Goal: Task Accomplishment & Management: Use online tool/utility

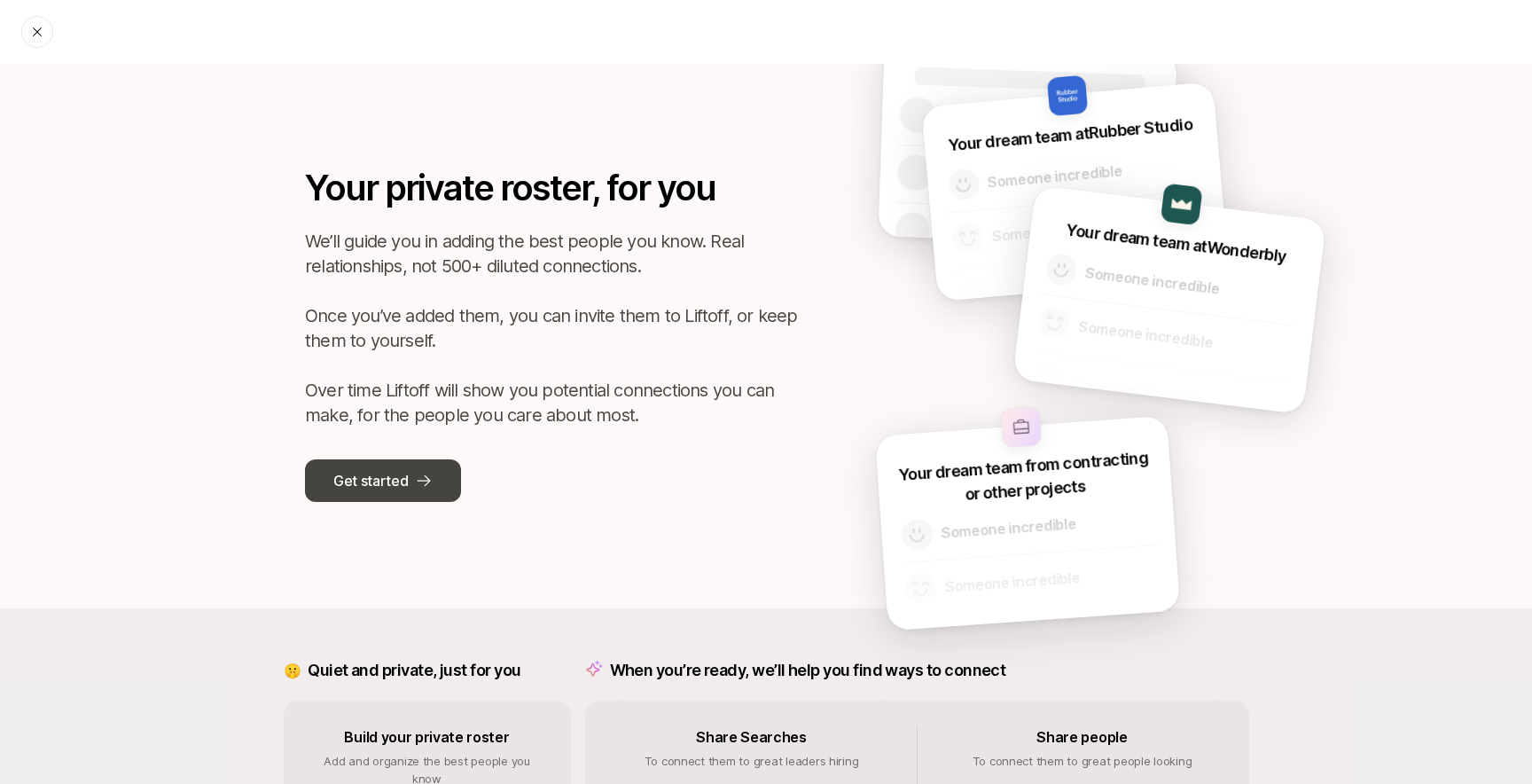
click at [365, 489] on p "Get started" at bounding box center [370, 480] width 74 height 23
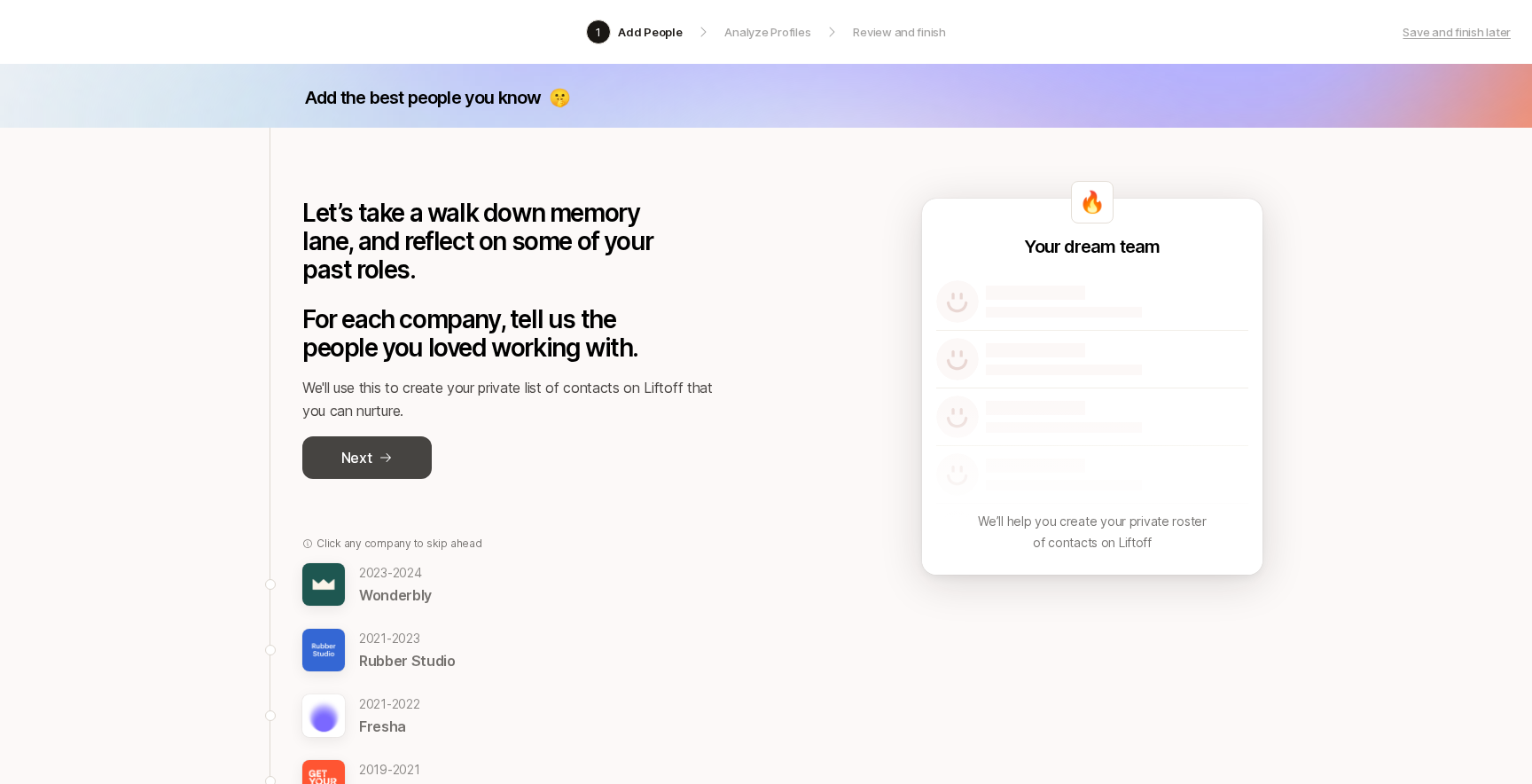
click at [397, 441] on button "Next" at bounding box center [367, 457] width 130 height 43
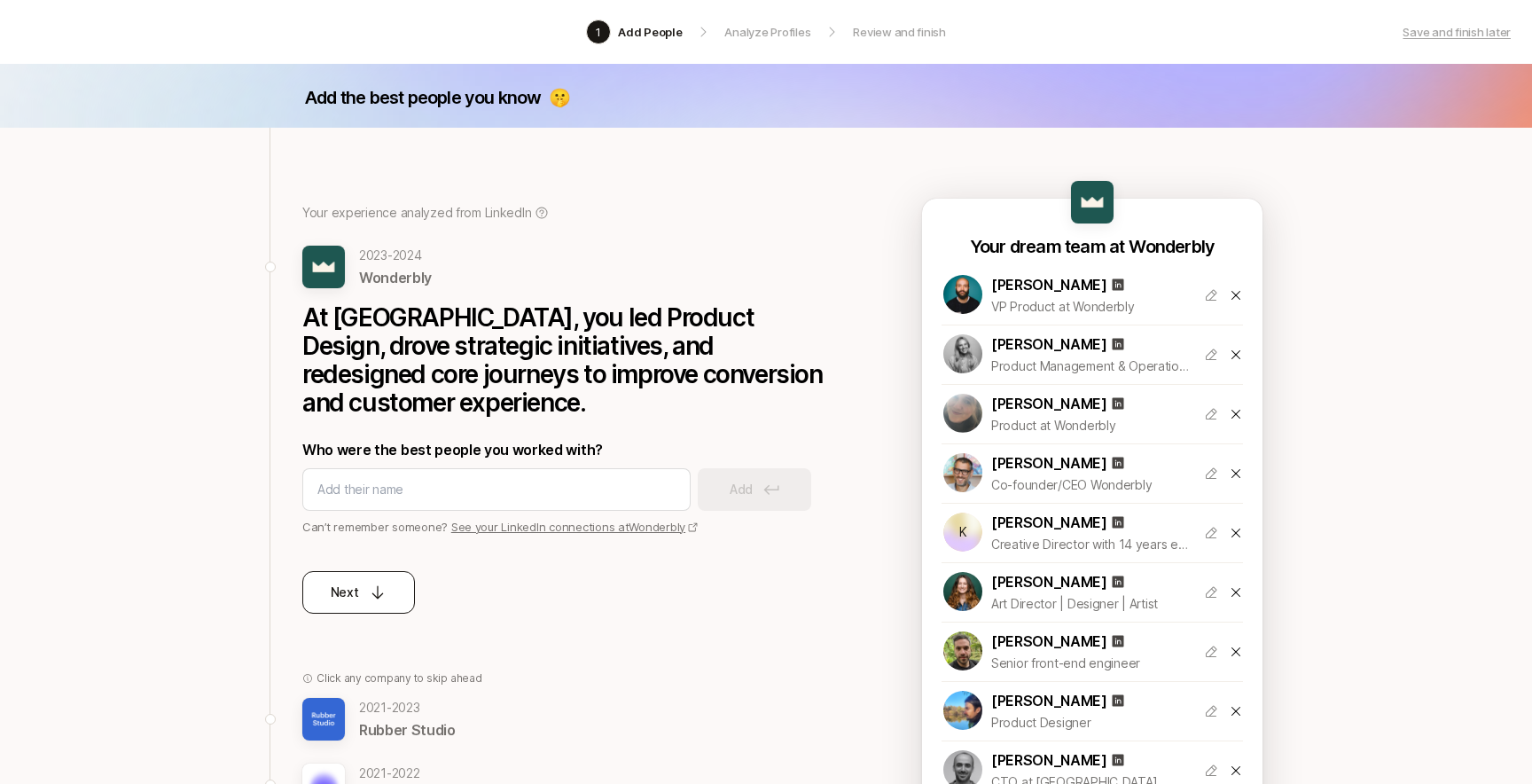
click at [389, 598] on button "Next" at bounding box center [358, 592] width 113 height 43
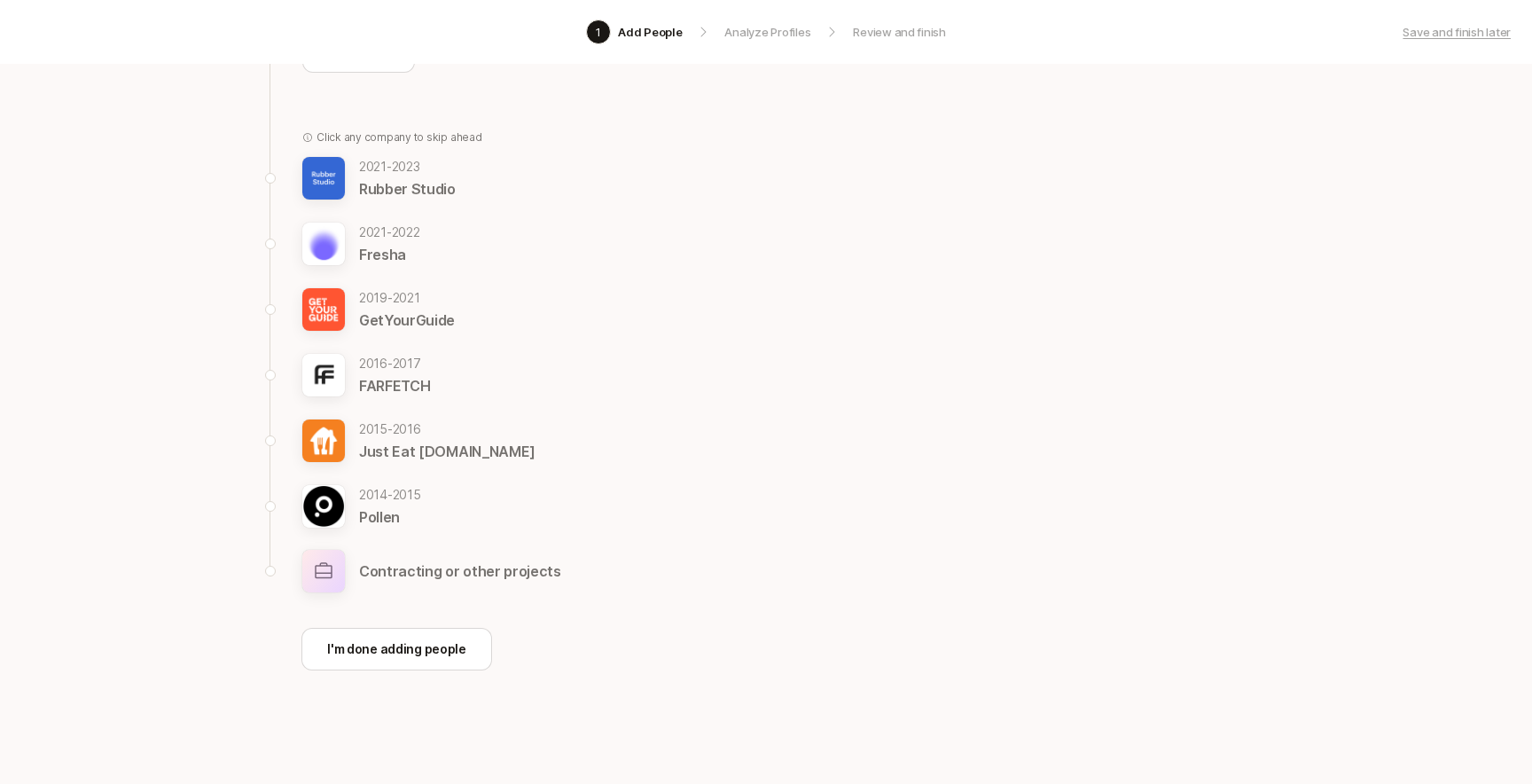
click at [441, 579] on p "Contracting or other projects" at bounding box center [460, 570] width 202 height 23
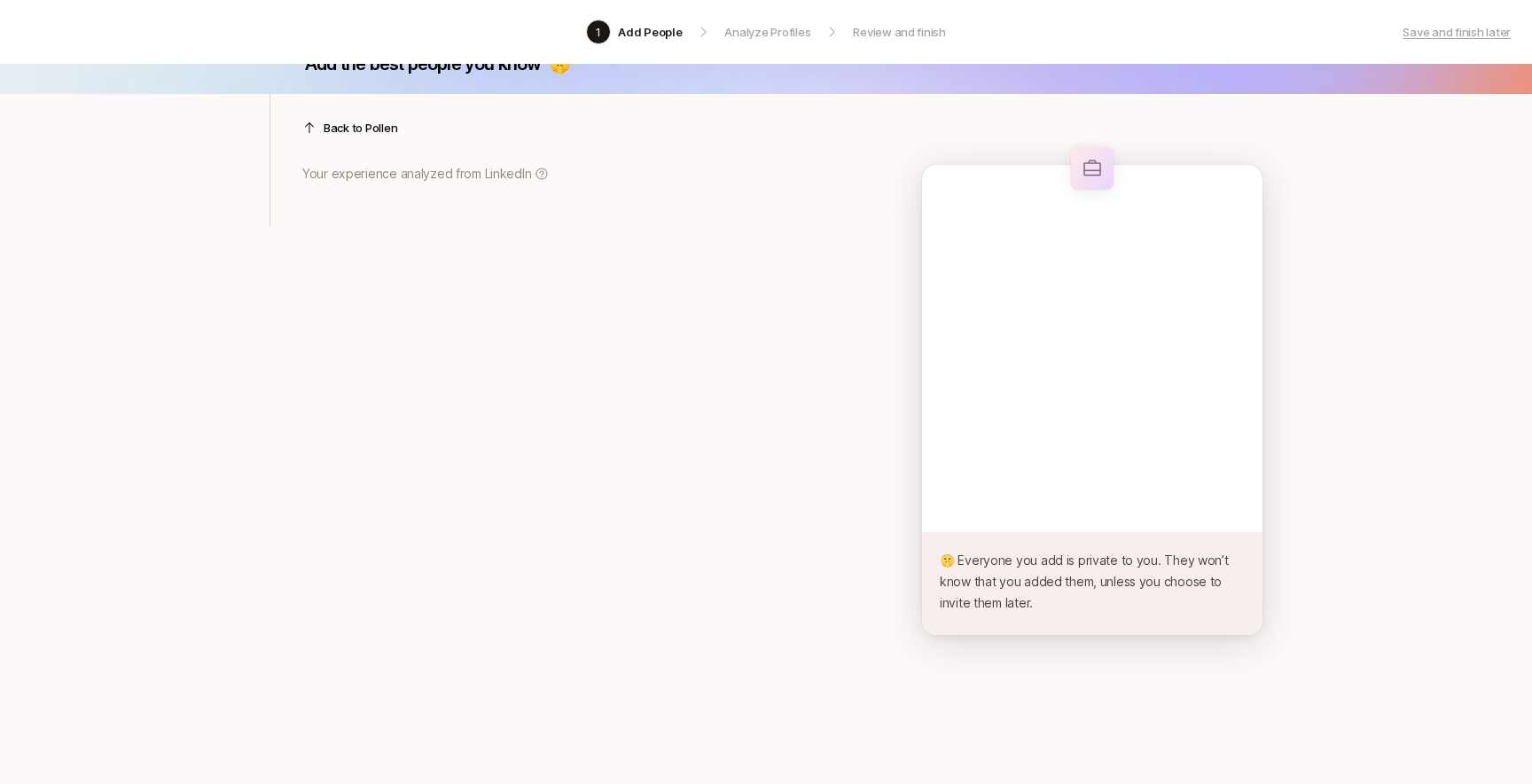
scroll to position [34, 0]
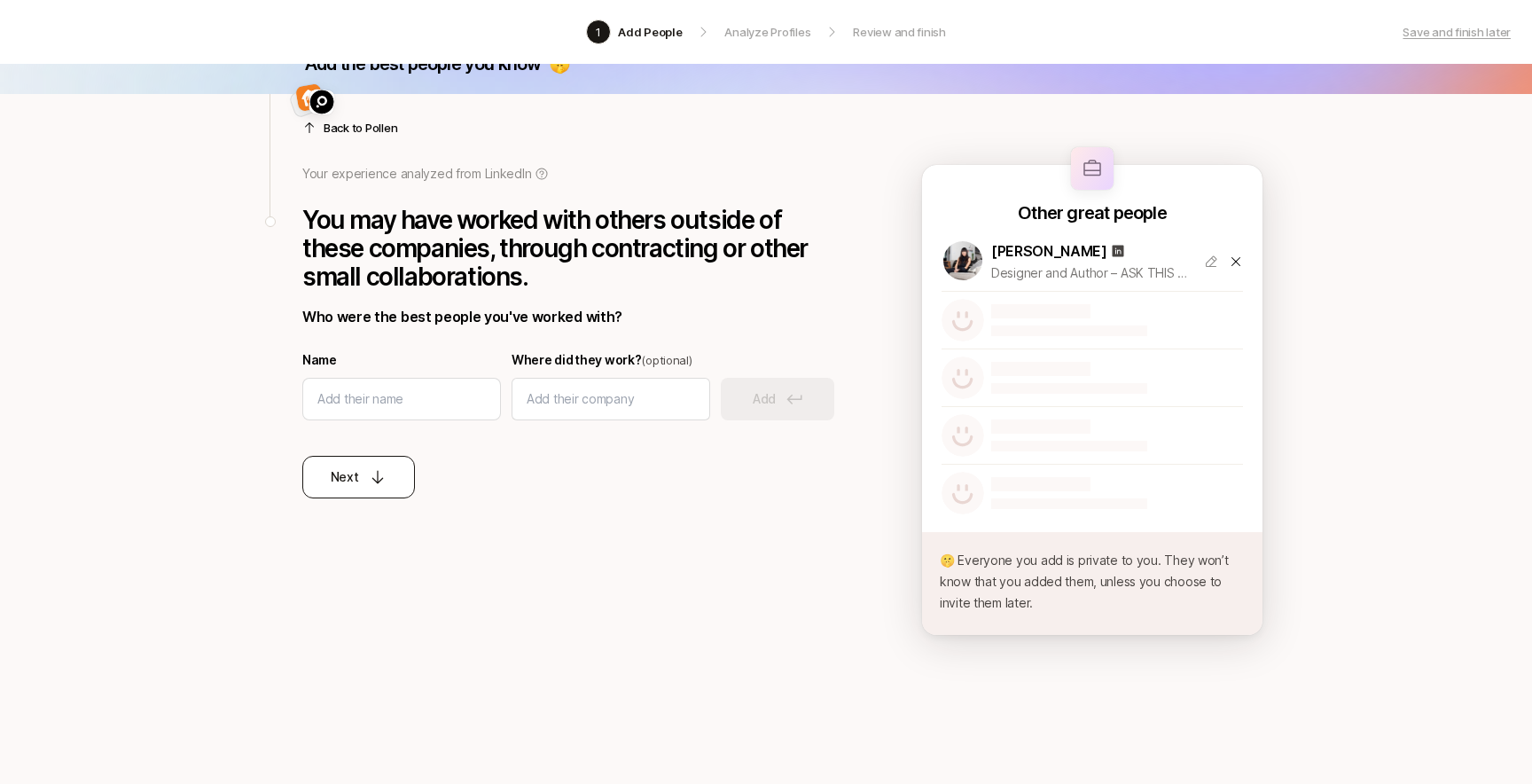
click at [362, 481] on div "Next" at bounding box center [358, 476] width 57 height 21
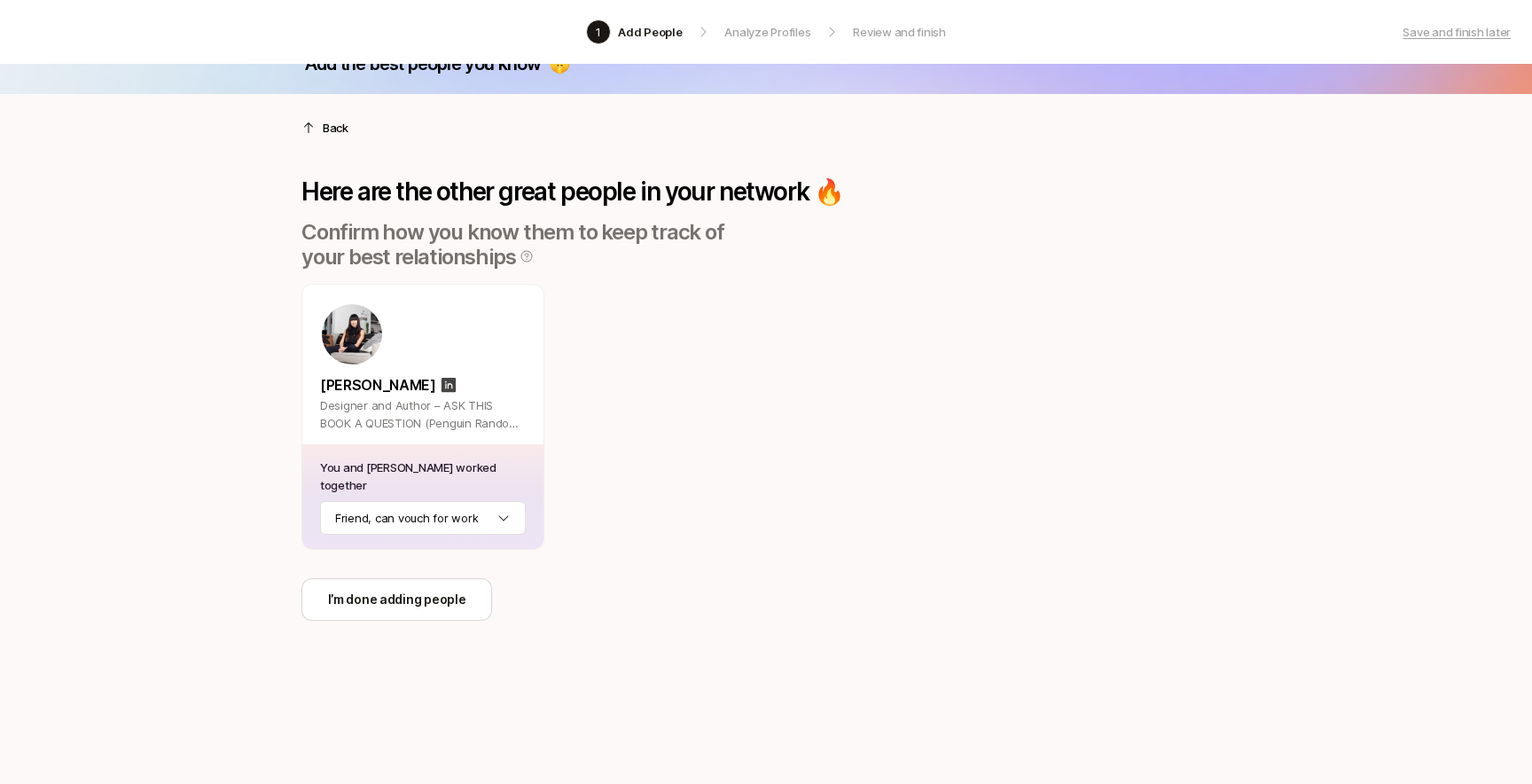
click at [314, 137] on div "Back Here are the other great people in your network 🔥 Confirm how you know the…" at bounding box center [572, 358] width 542 height 526
click at [329, 125] on p "Back" at bounding box center [336, 128] width 25 height 18
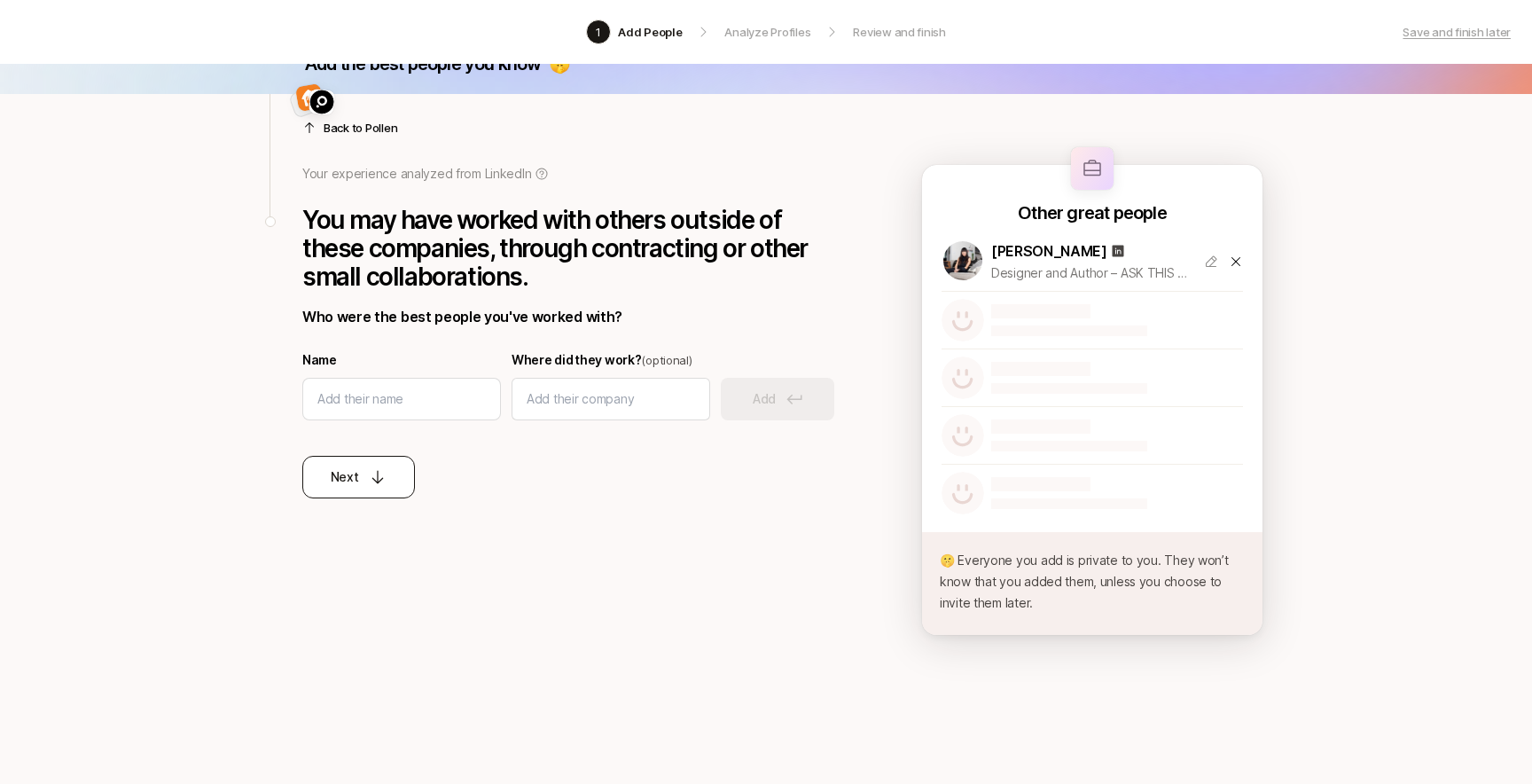
click at [386, 482] on icon at bounding box center [378, 477] width 18 height 18
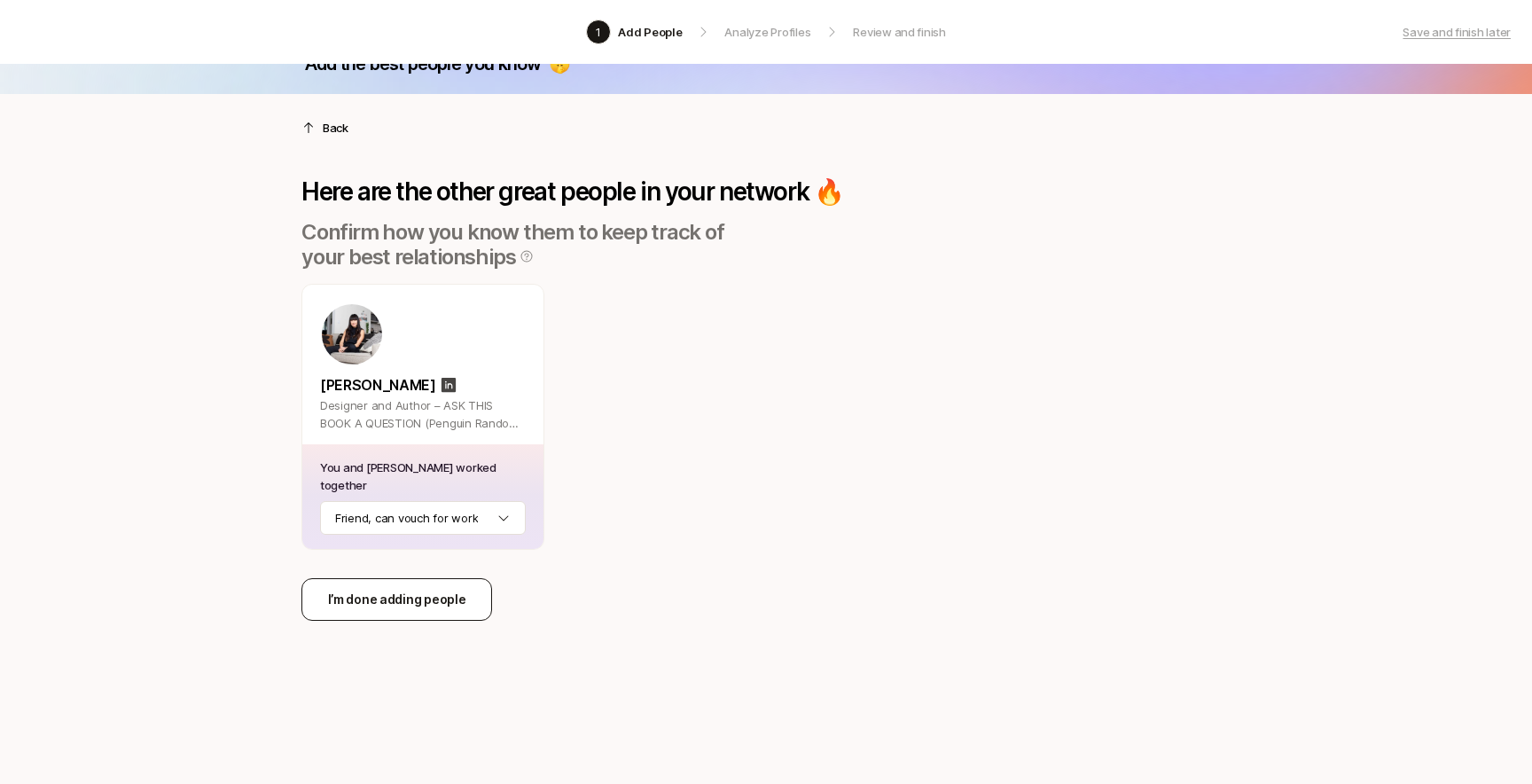
click at [455, 594] on p "I’m done adding people" at bounding box center [397, 599] width 138 height 21
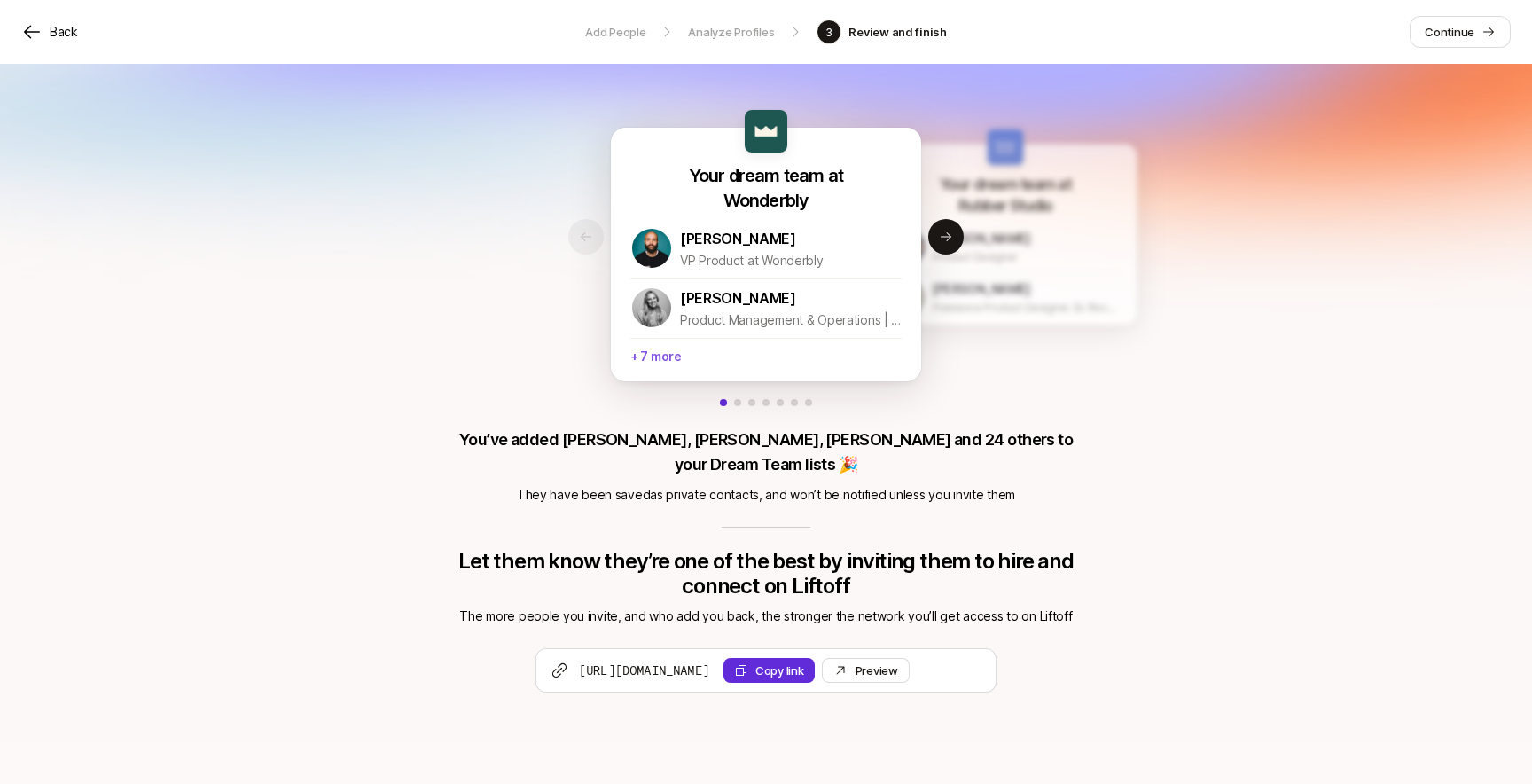
click at [685, 359] on p "+ 7 more" at bounding box center [766, 354] width 271 height 33
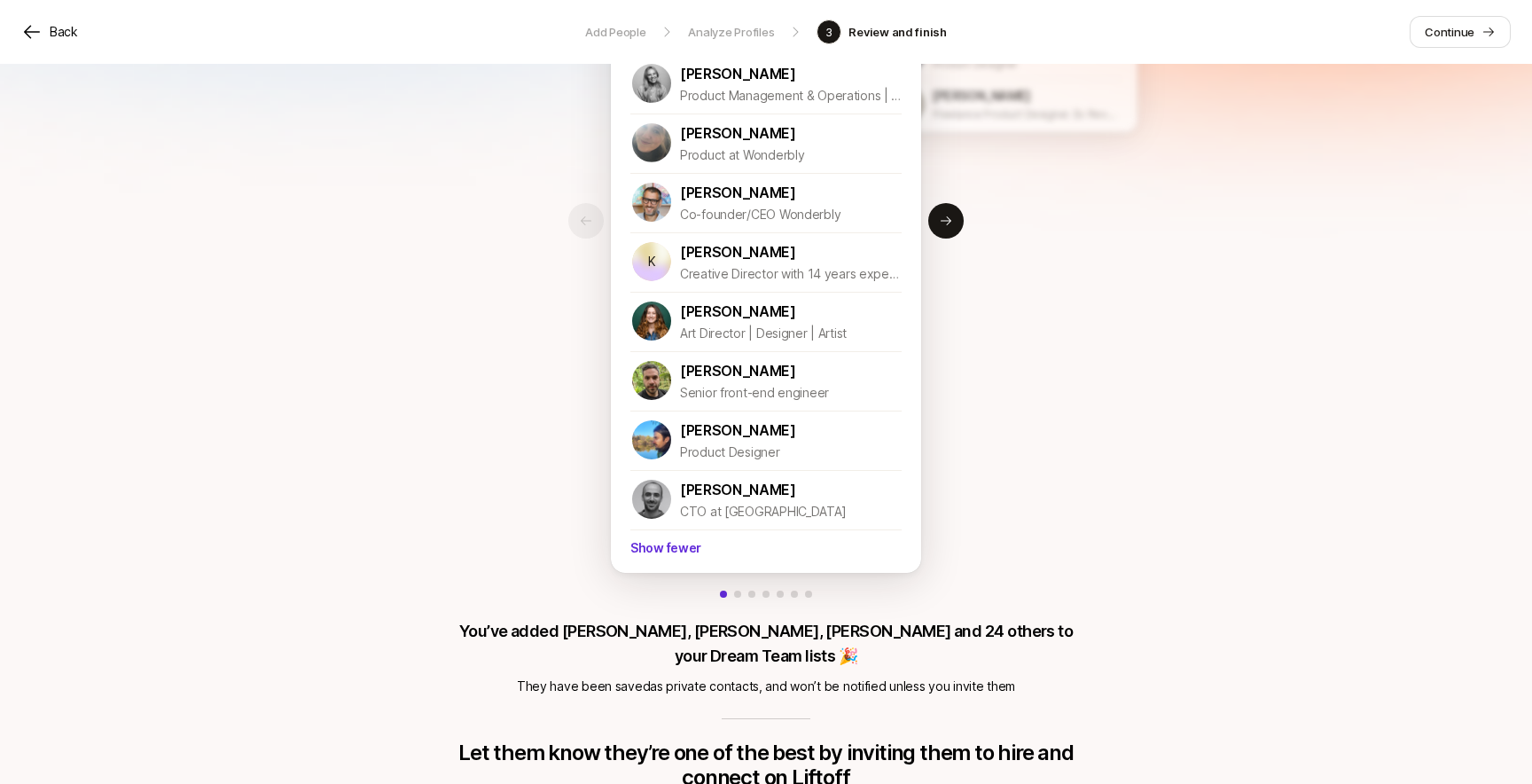
scroll to position [249, 0]
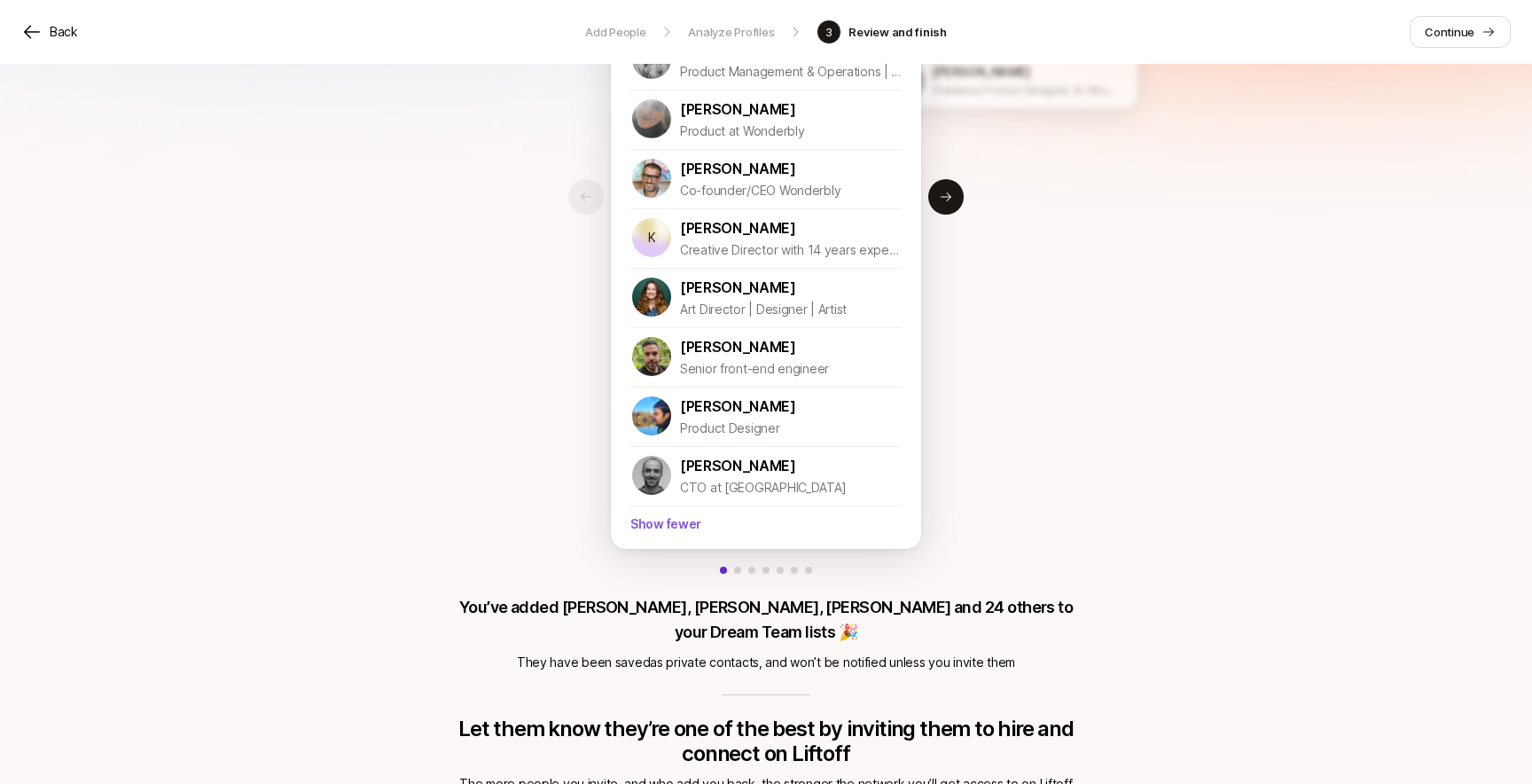
click at [673, 524] on p "Show fewer" at bounding box center [766, 522] width 271 height 33
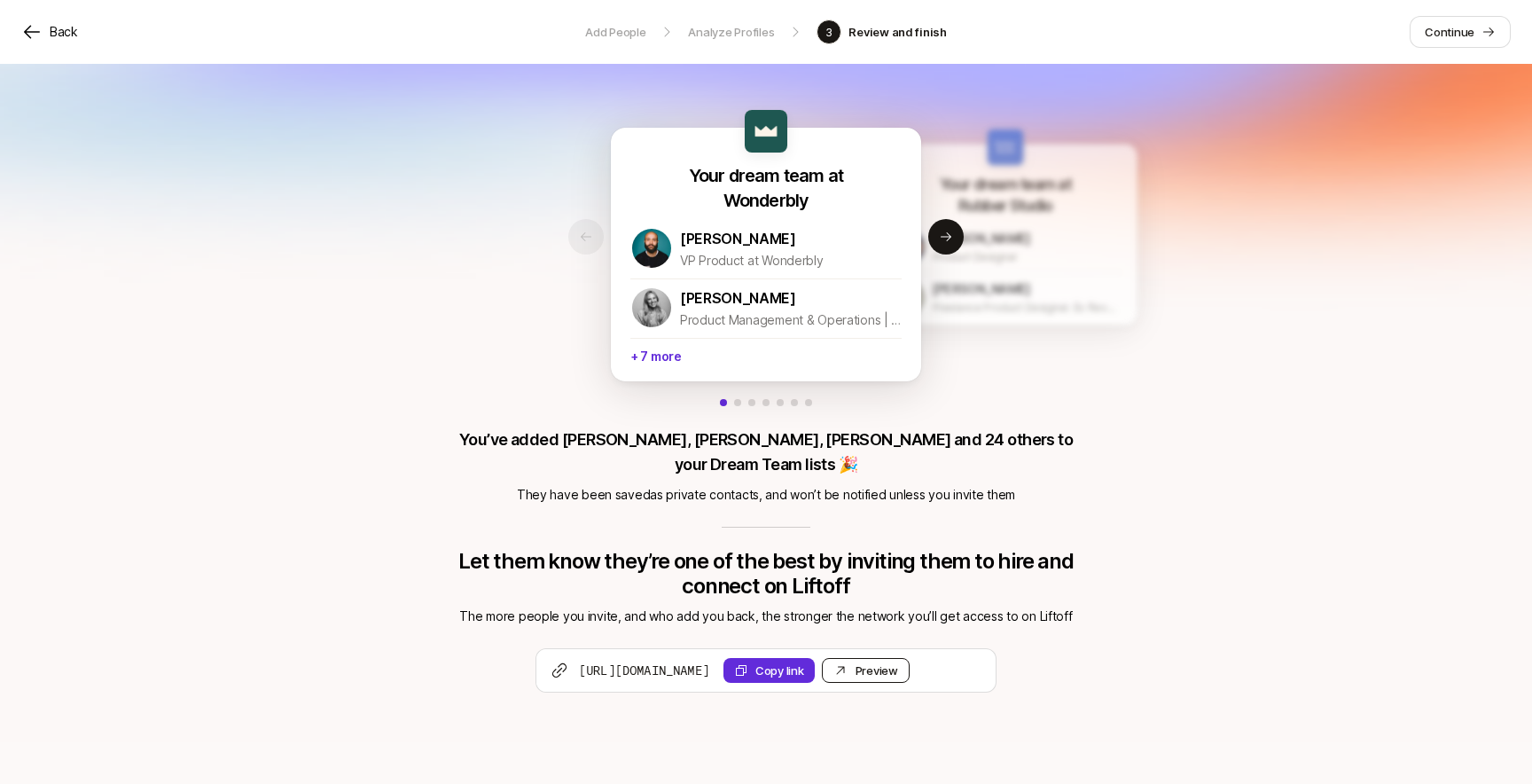
click at [909, 658] on link "Preview Invite" at bounding box center [866, 670] width 88 height 24
click at [949, 237] on icon at bounding box center [946, 237] width 11 height 9
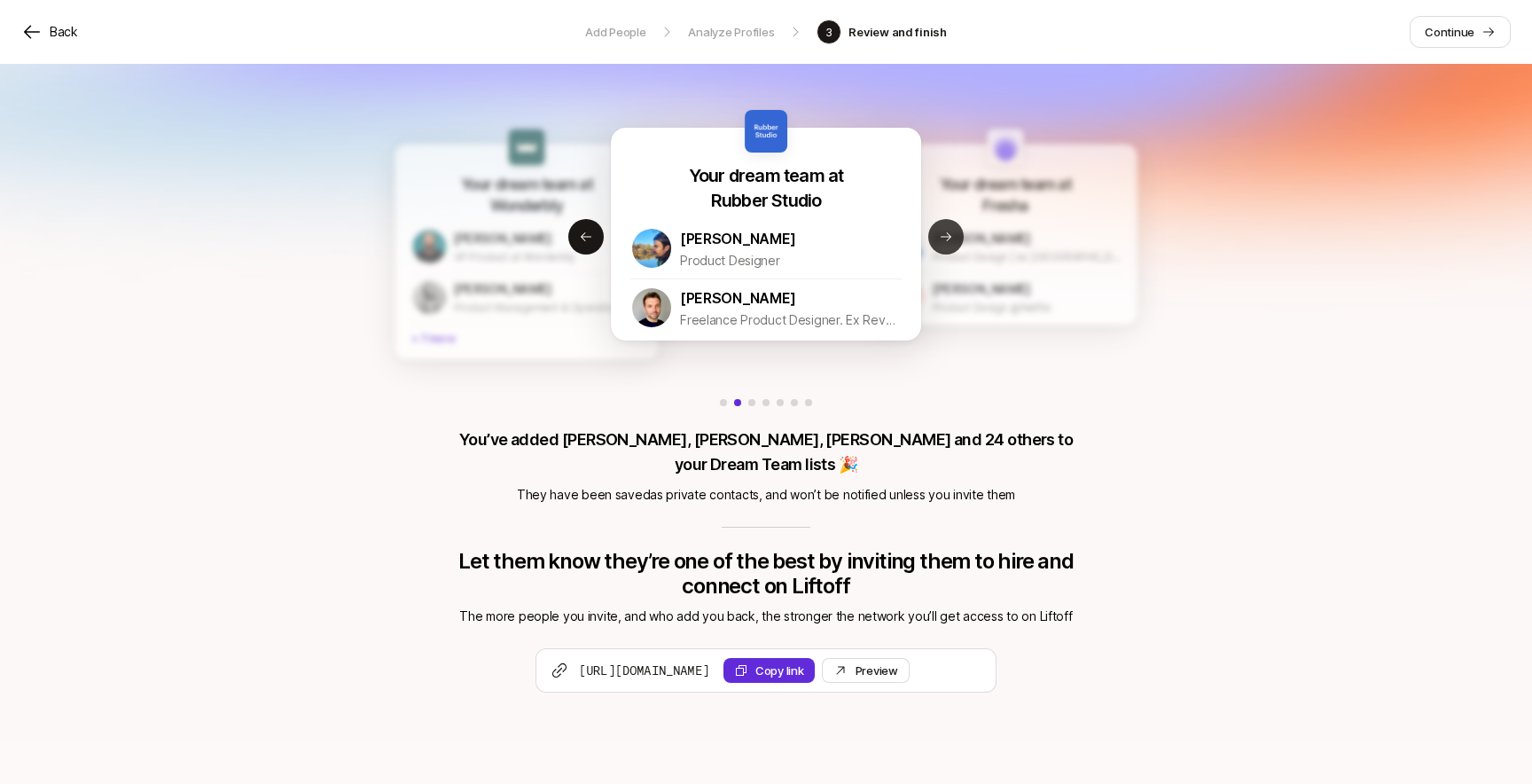
click at [949, 237] on icon at bounding box center [946, 237] width 11 height 9
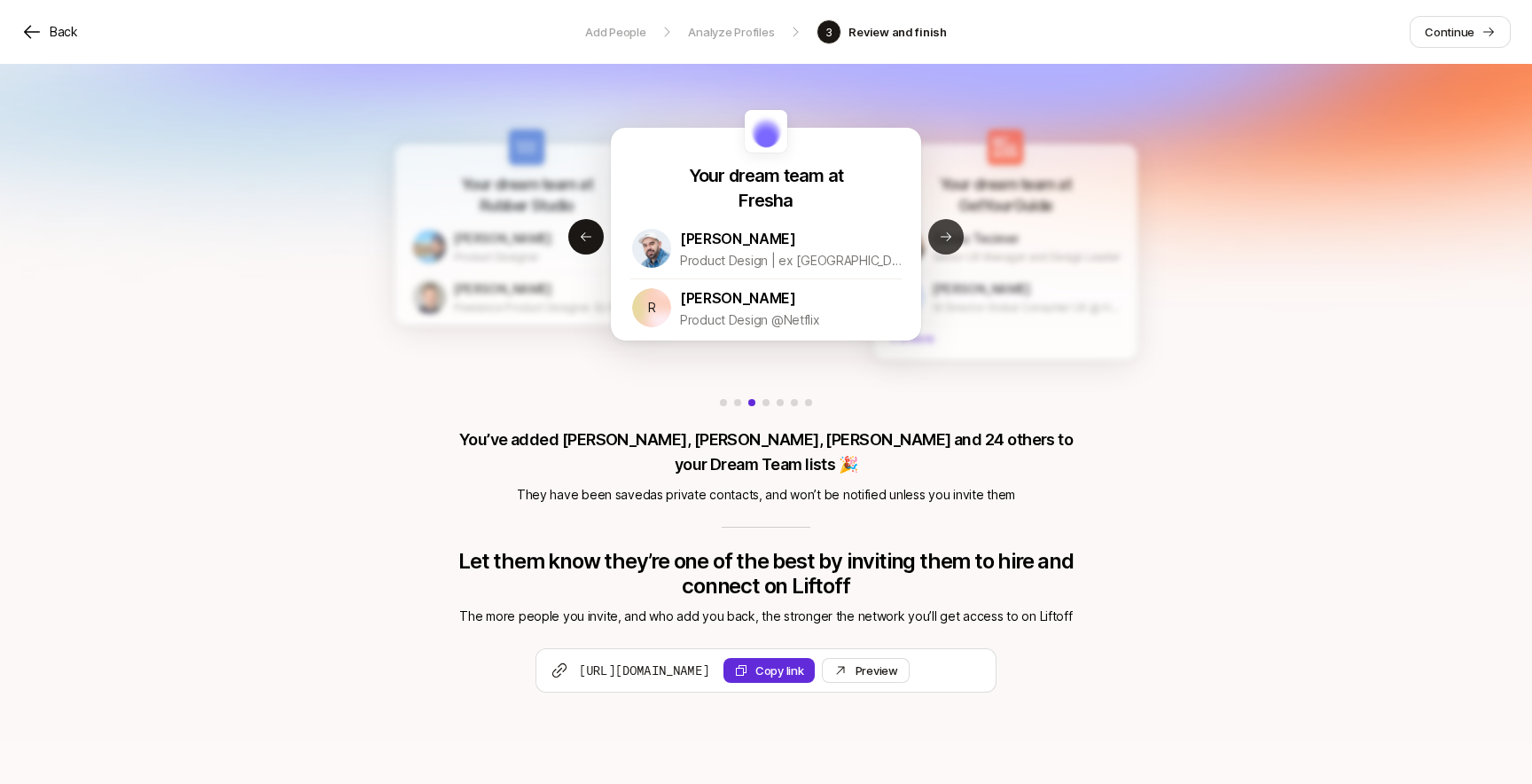
click at [949, 237] on icon at bounding box center [946, 237] width 11 height 9
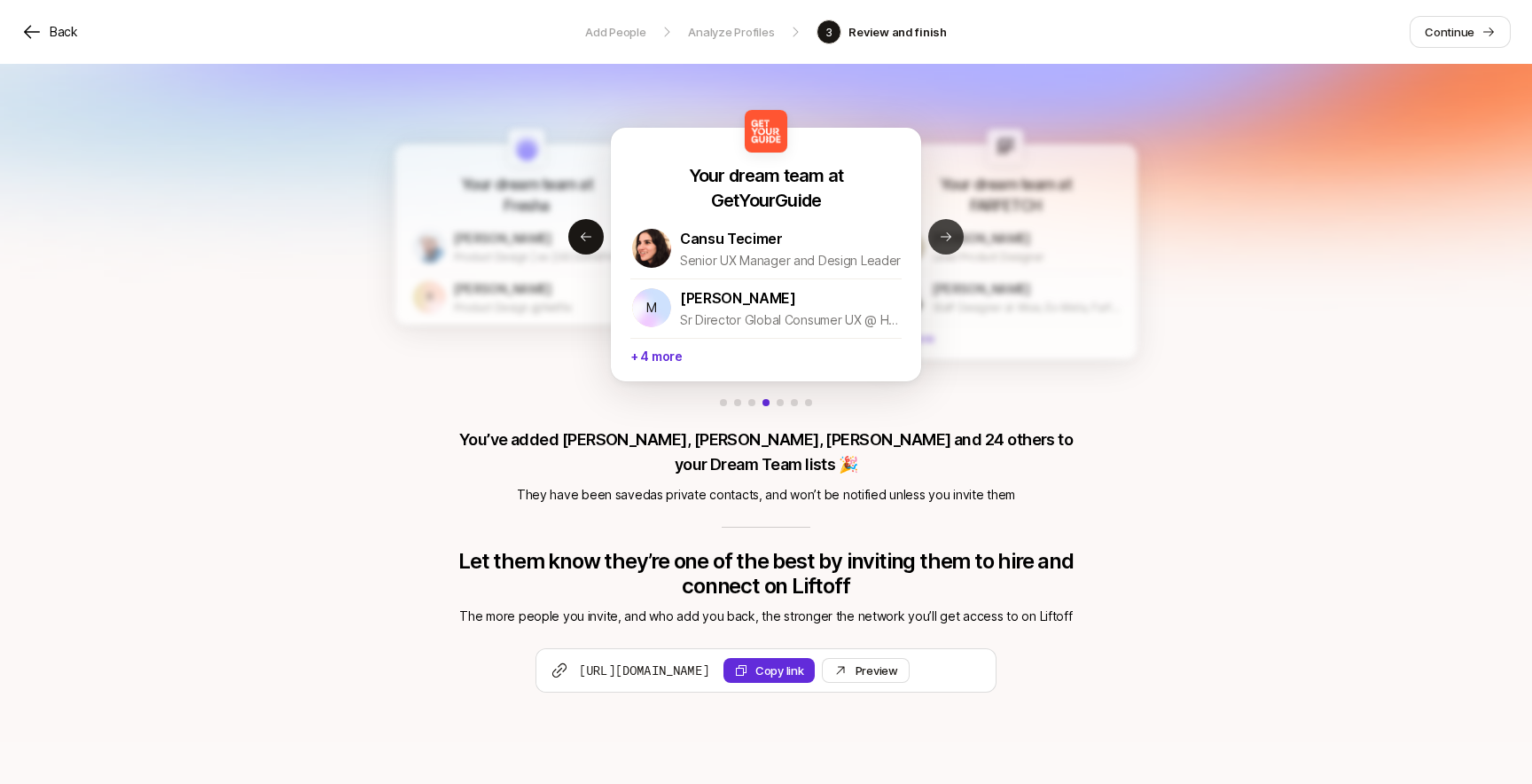
click at [949, 237] on icon at bounding box center [946, 237] width 11 height 9
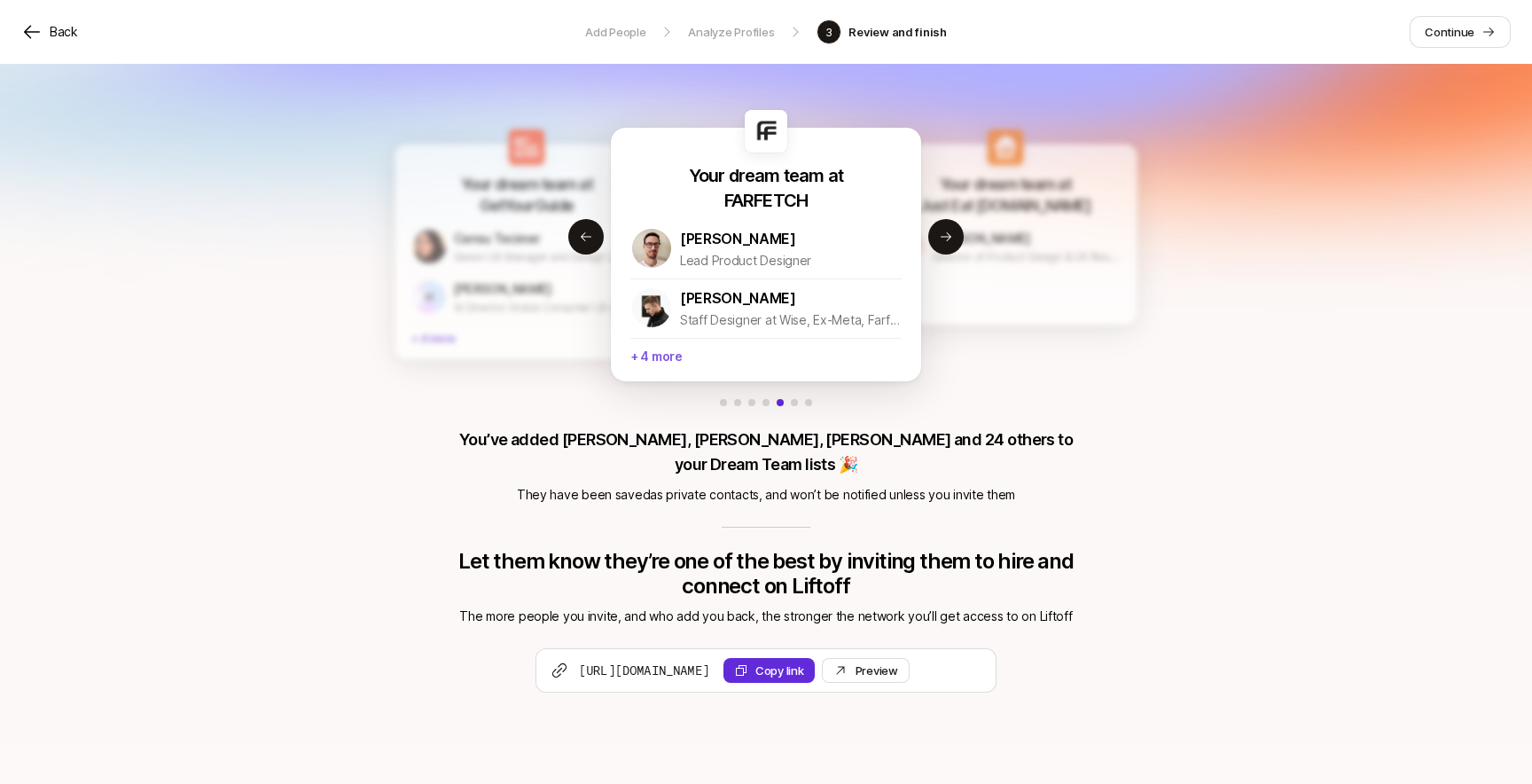
click at [671, 356] on p "+ 4 more" at bounding box center [766, 354] width 271 height 33
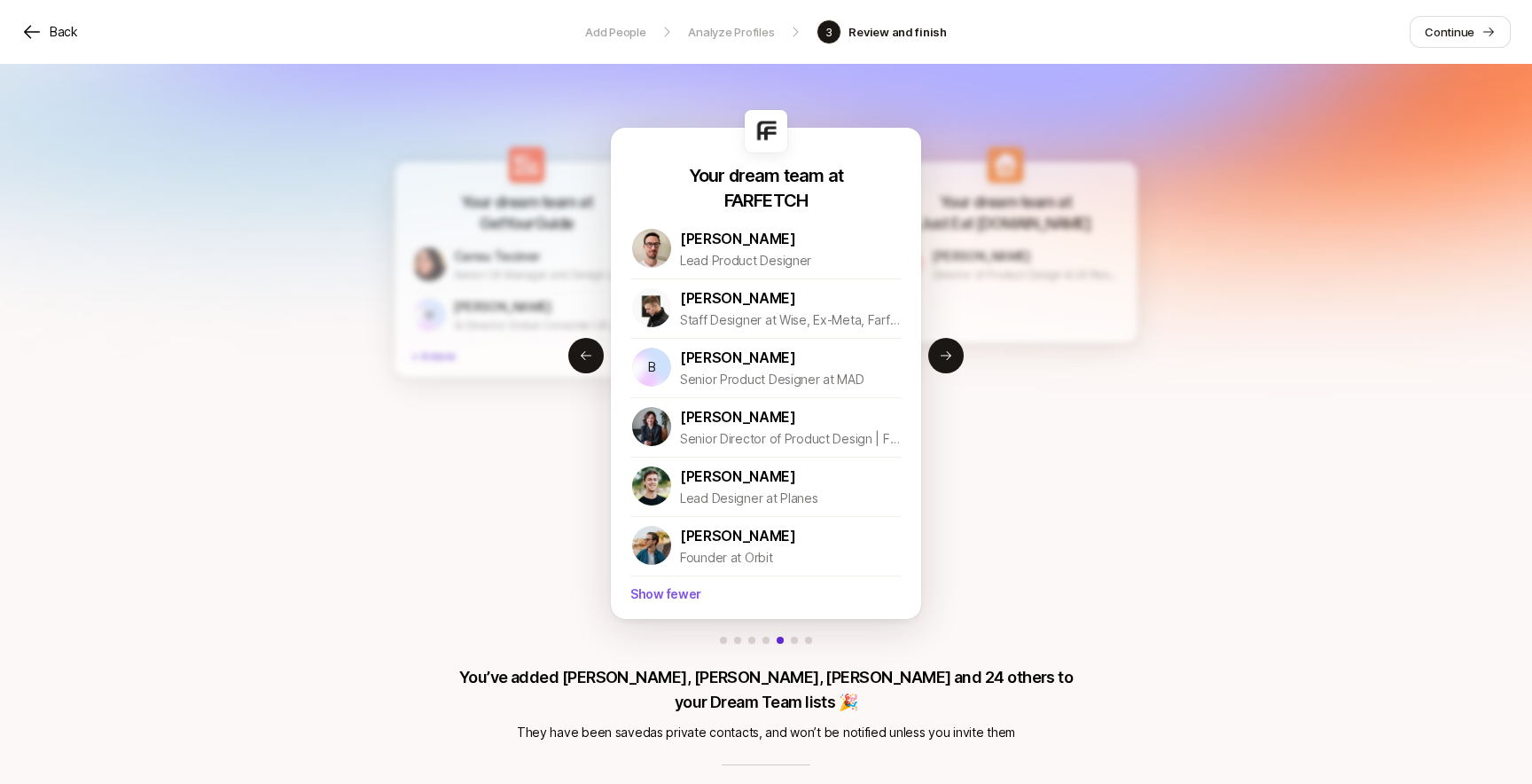
click at [673, 601] on p "Show fewer" at bounding box center [766, 592] width 271 height 33
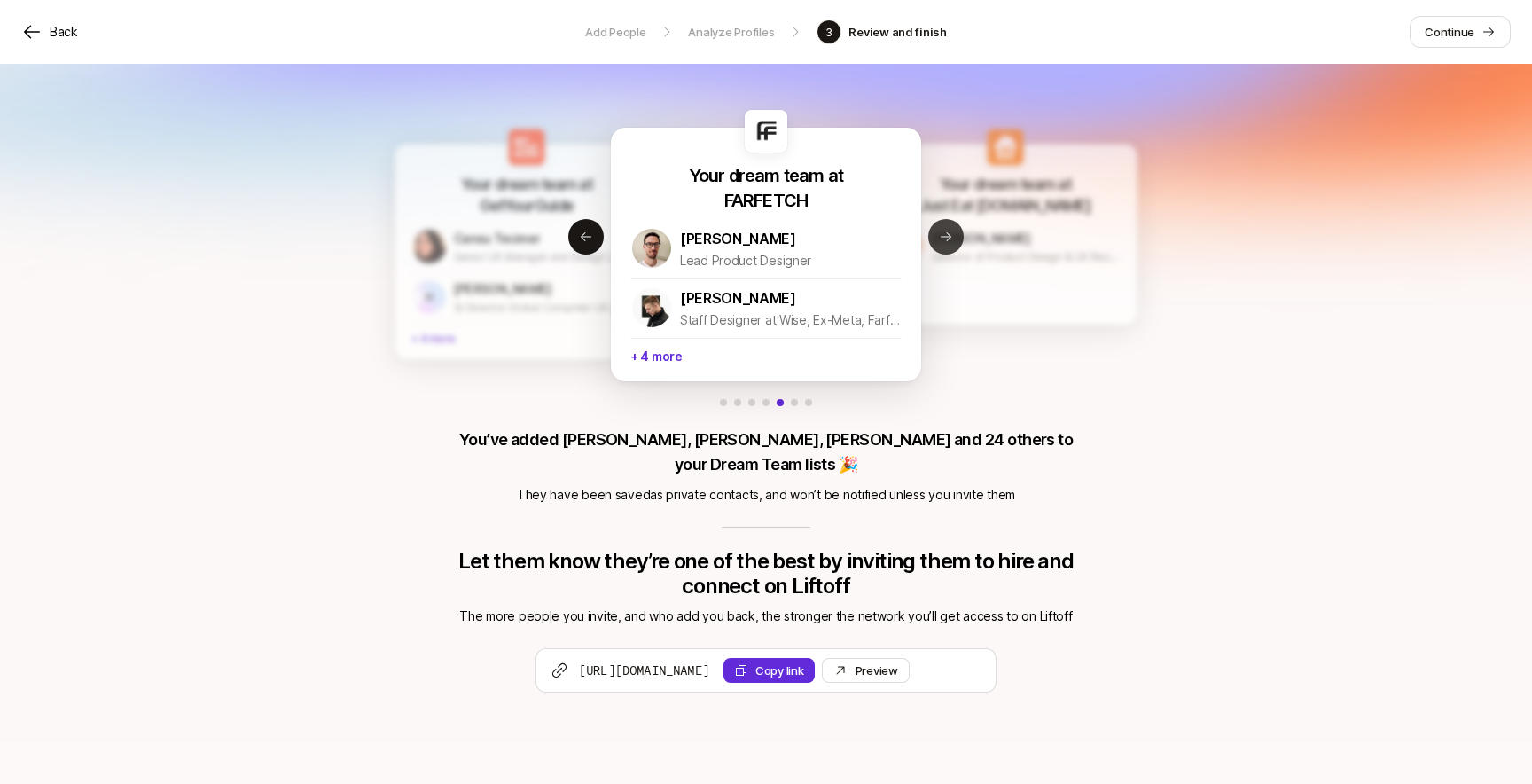
click at [937, 239] on button "Next slide" at bounding box center [946, 236] width 35 height 35
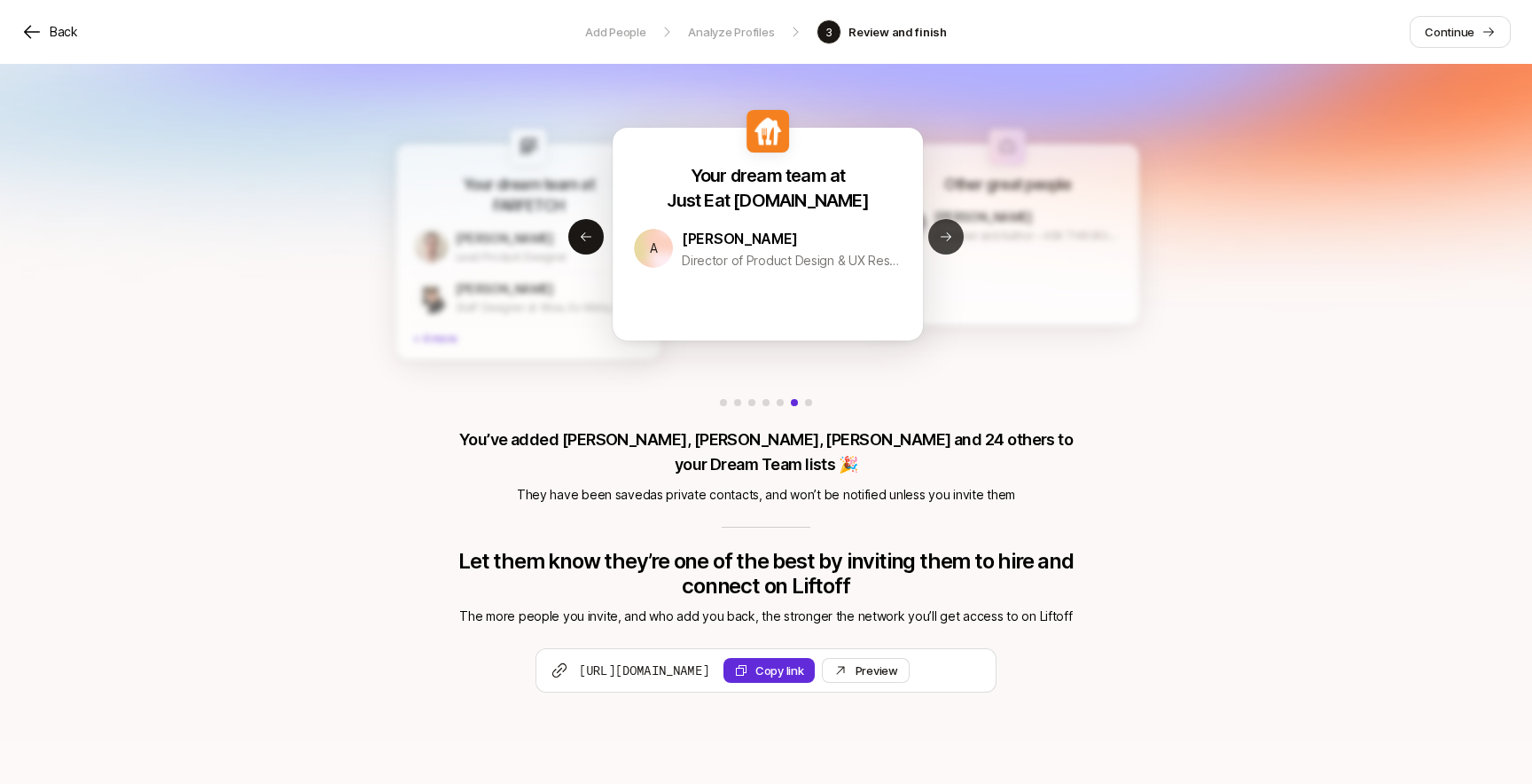
click at [937, 239] on button "Next slide" at bounding box center [946, 236] width 35 height 35
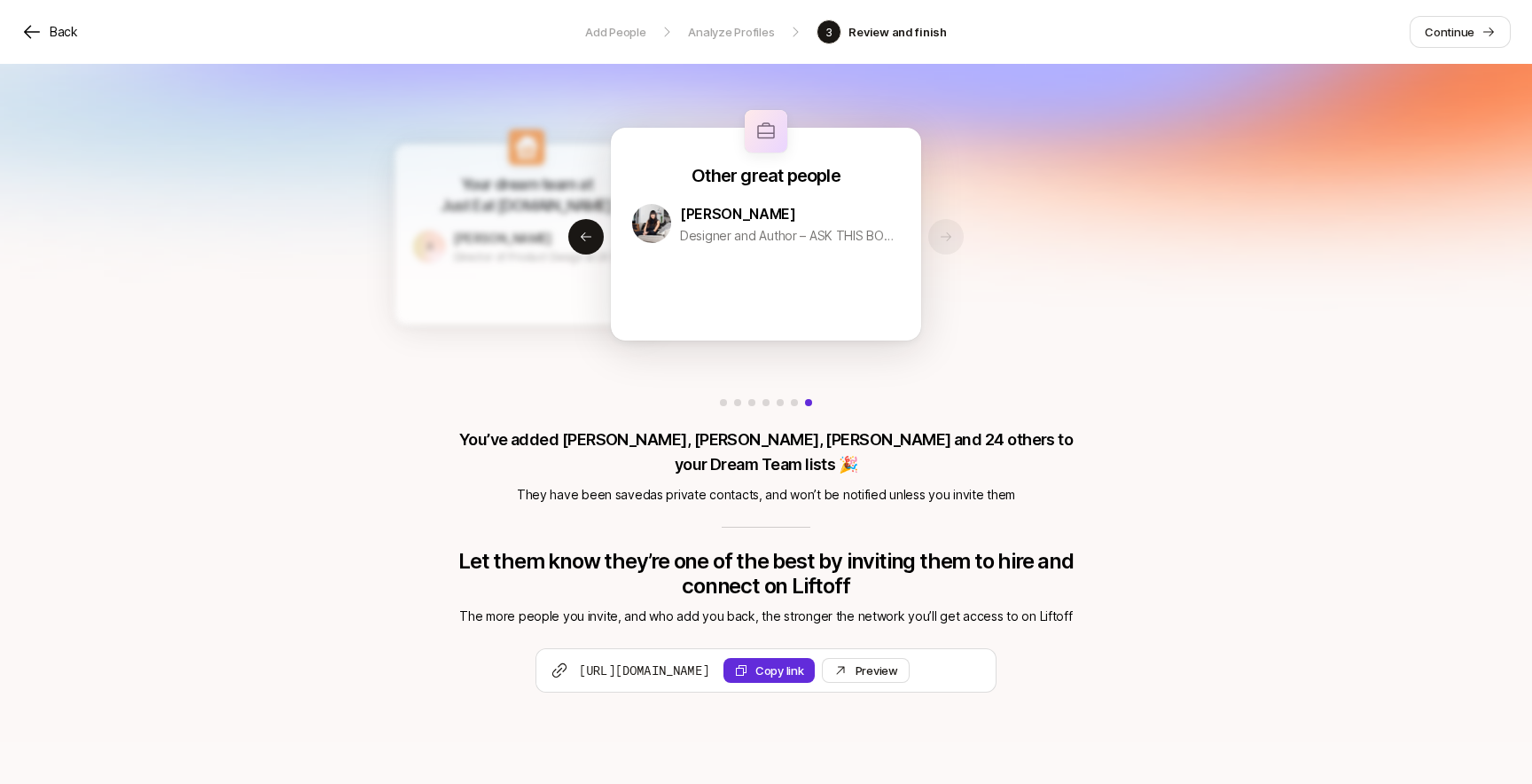
click at [943, 243] on div "Your dream team at Wonderbly Tom Waterfall VP Product at Wonderbly Lisa Lapp Pr…" at bounding box center [766, 417] width 626 height 650
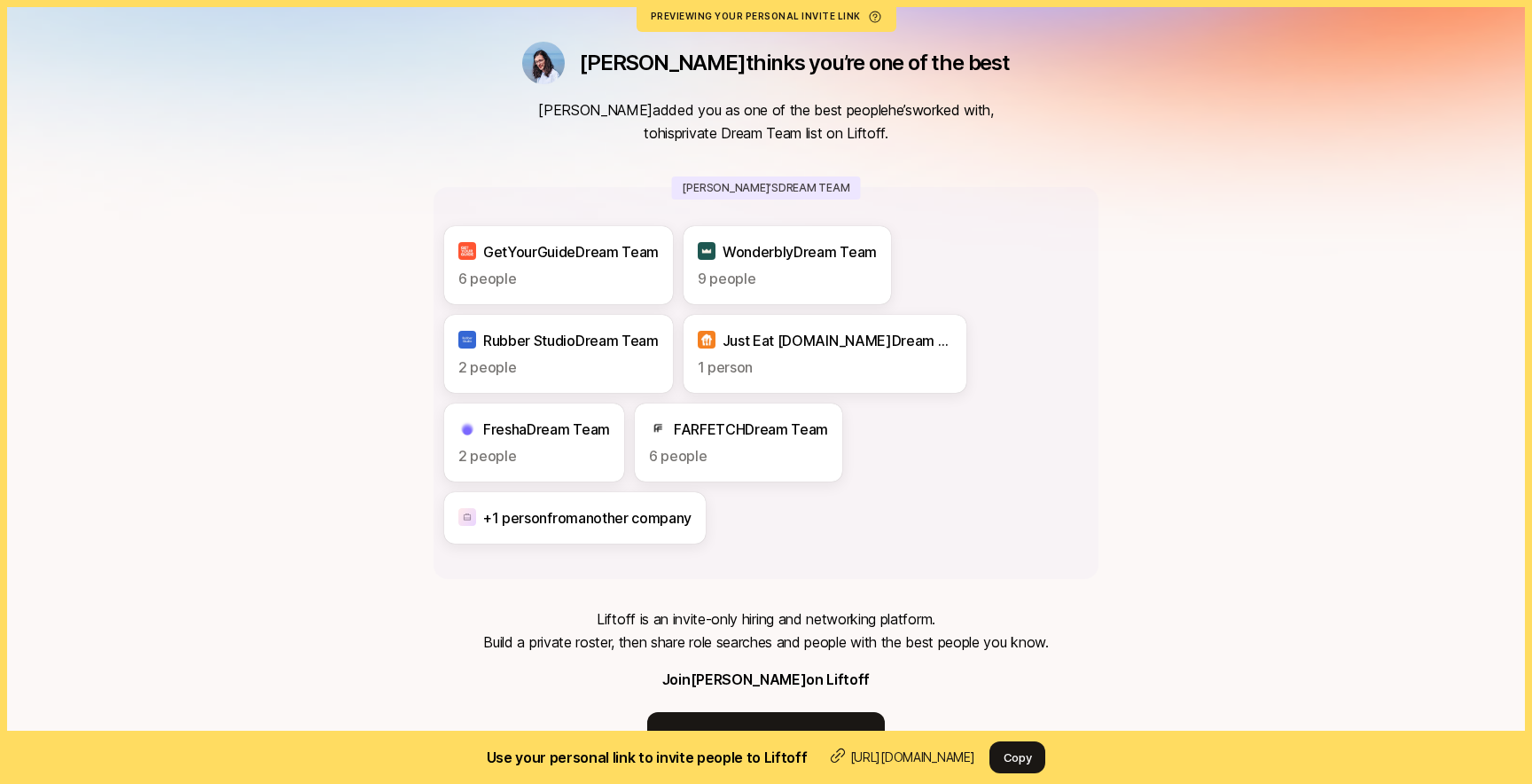
scroll to position [136, 0]
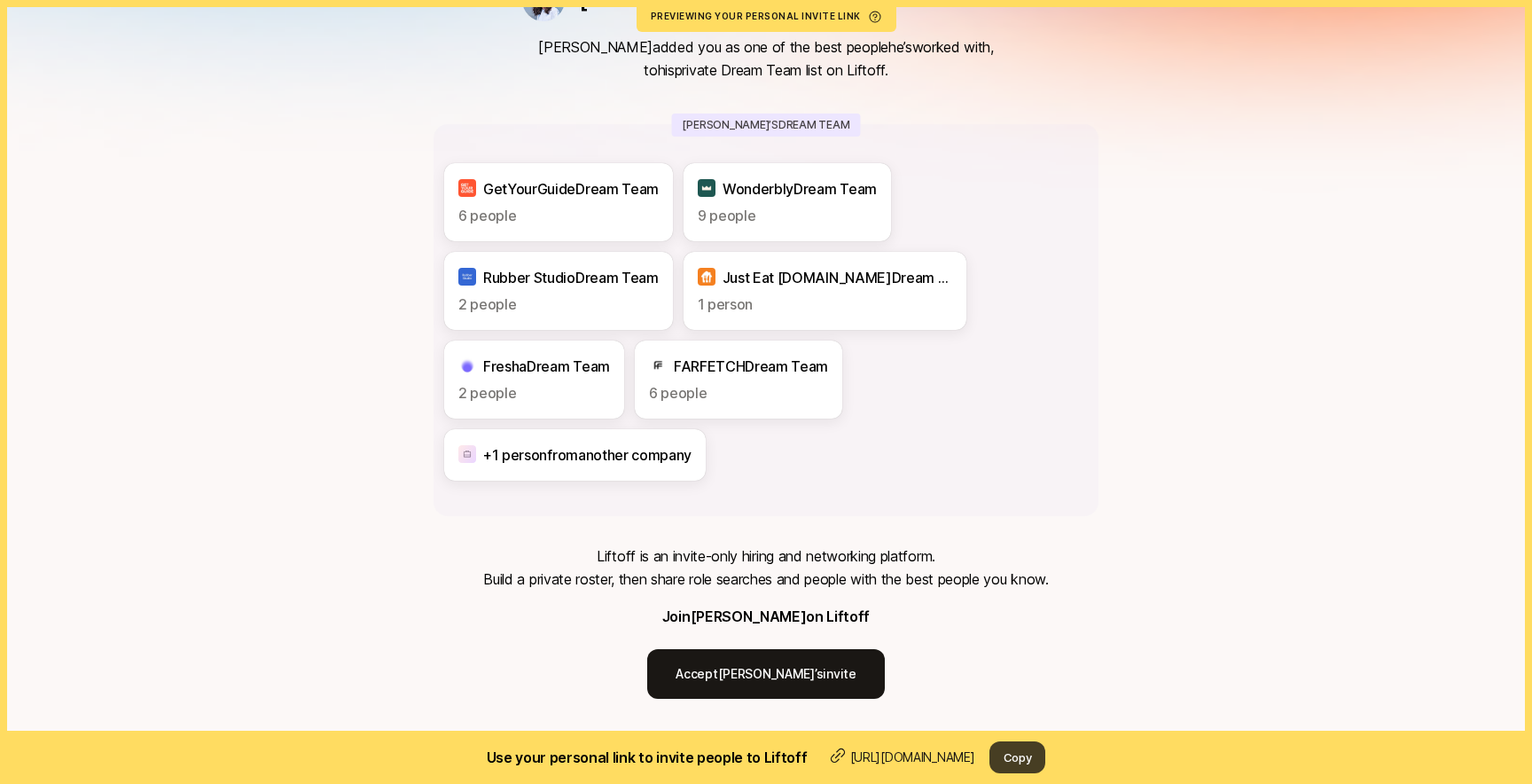
click at [1036, 748] on button "Copy" at bounding box center [1017, 757] width 57 height 32
click at [1046, 758] on button "Copy" at bounding box center [1017, 757] width 57 height 32
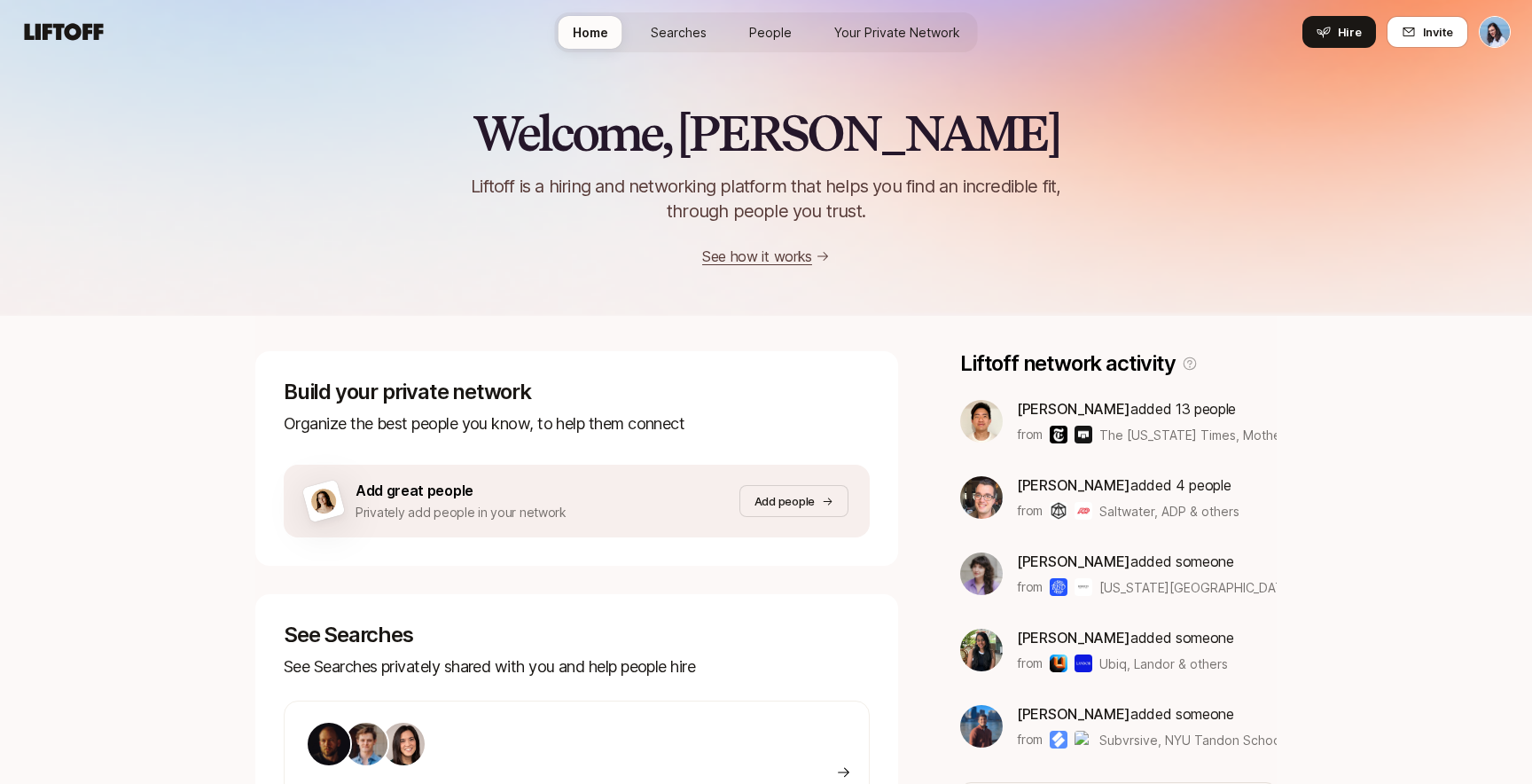
click at [681, 29] on span "Searches" at bounding box center [679, 32] width 56 height 19
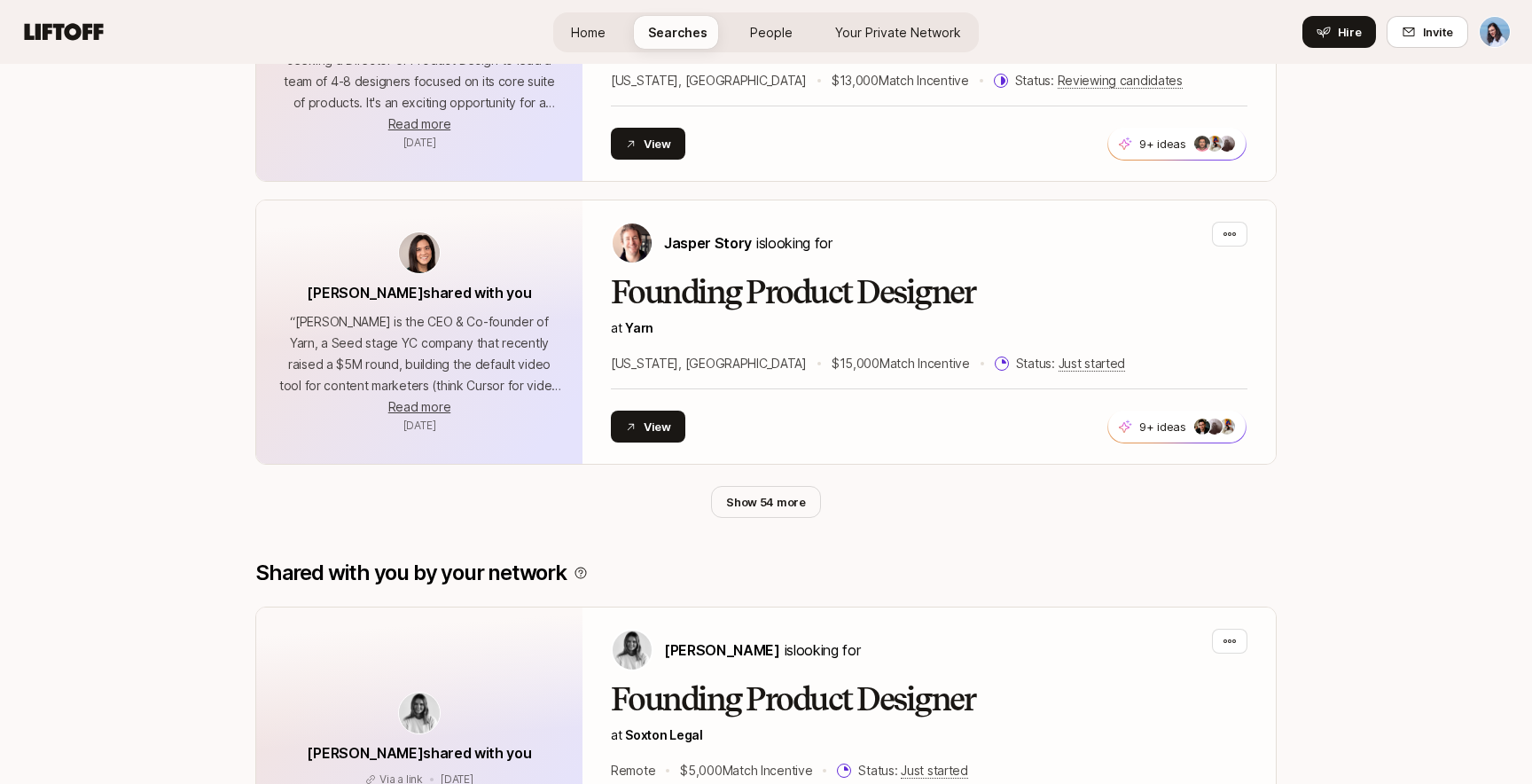
scroll to position [877, 0]
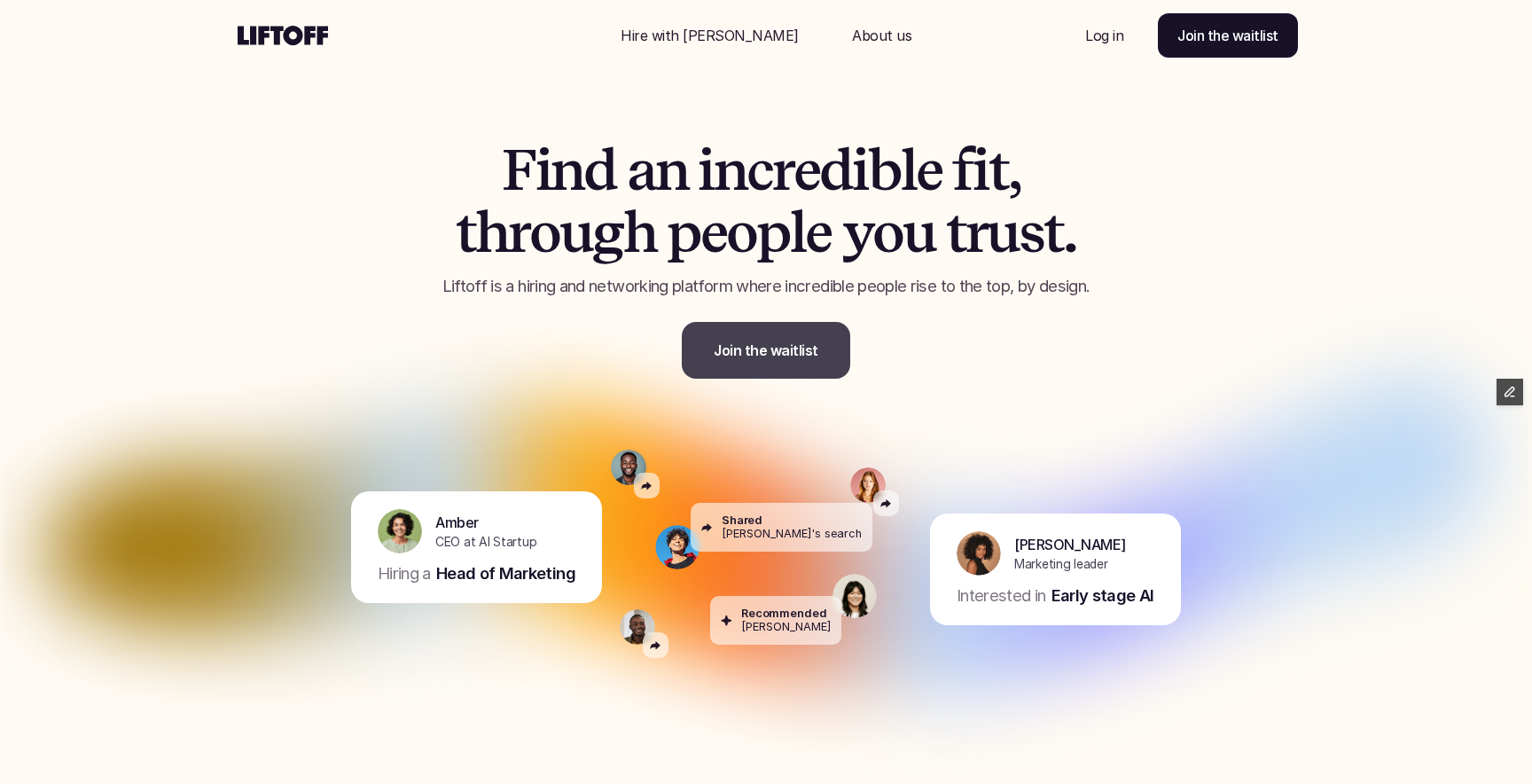
click at [765, 337] on link "Join the waitlist" at bounding box center [766, 350] width 169 height 57
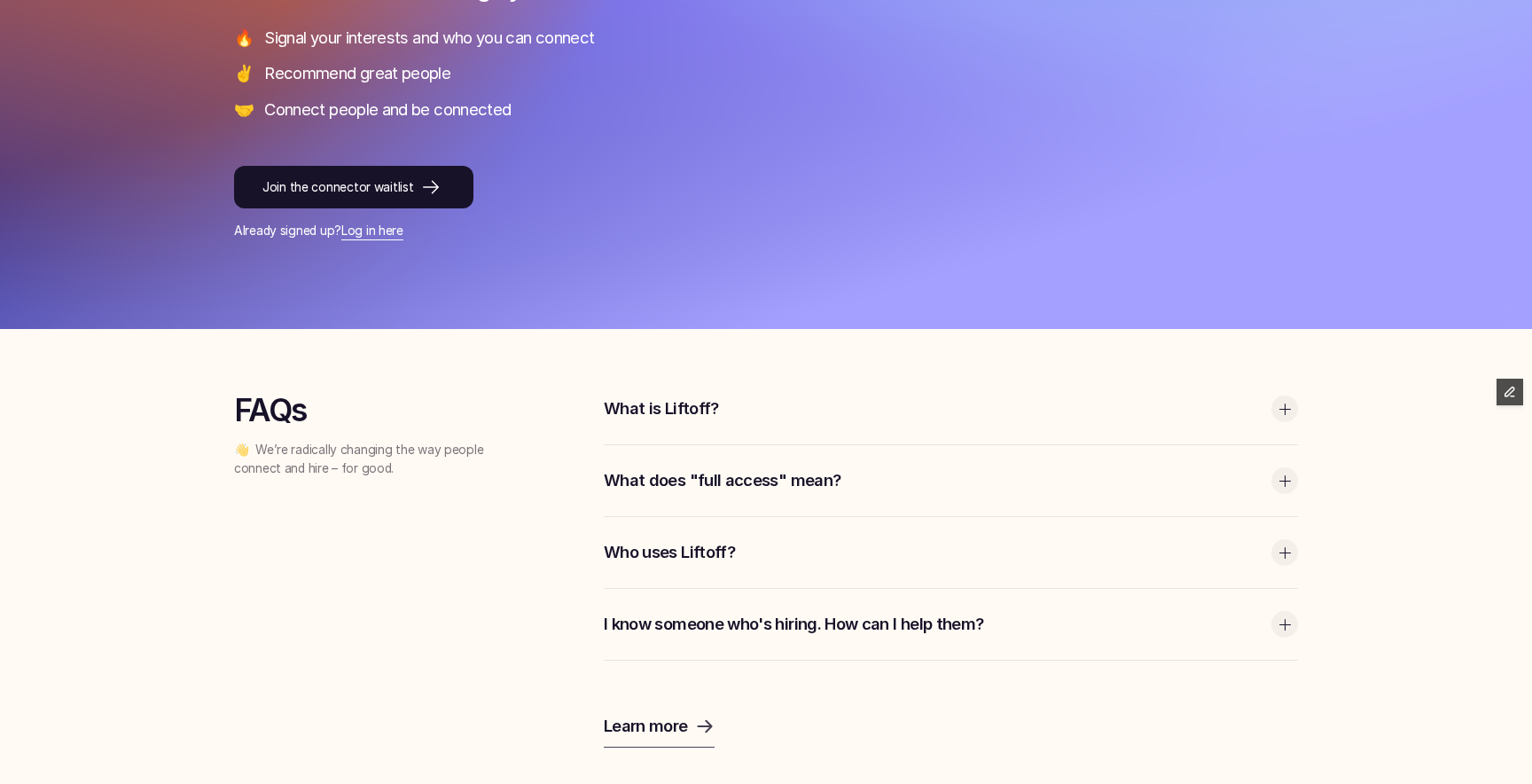
scroll to position [339, 0]
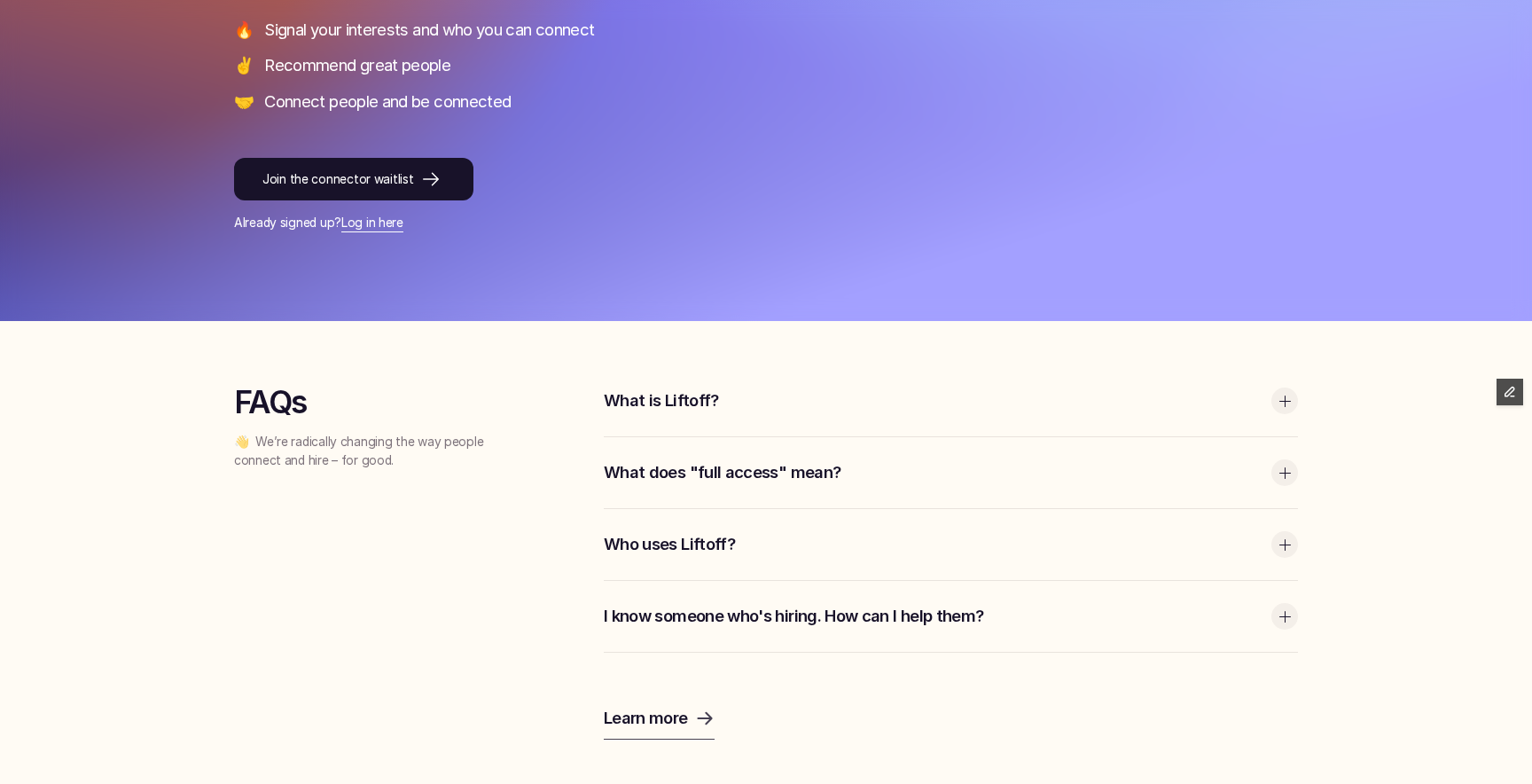
click at [693, 394] on p "What is Liftoff?" at bounding box center [933, 400] width 659 height 23
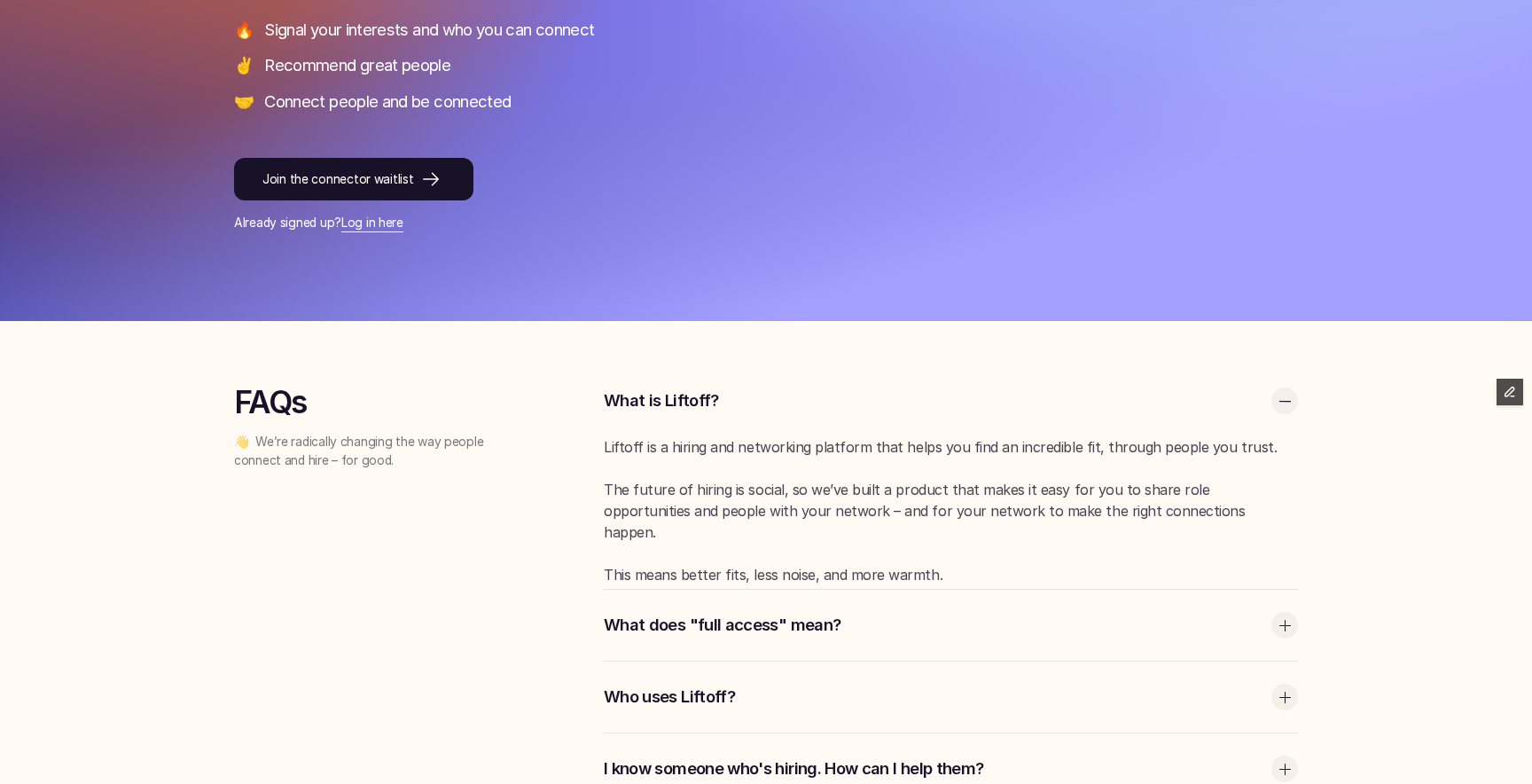
click at [668, 397] on p "What is Liftoff?" at bounding box center [933, 400] width 659 height 23
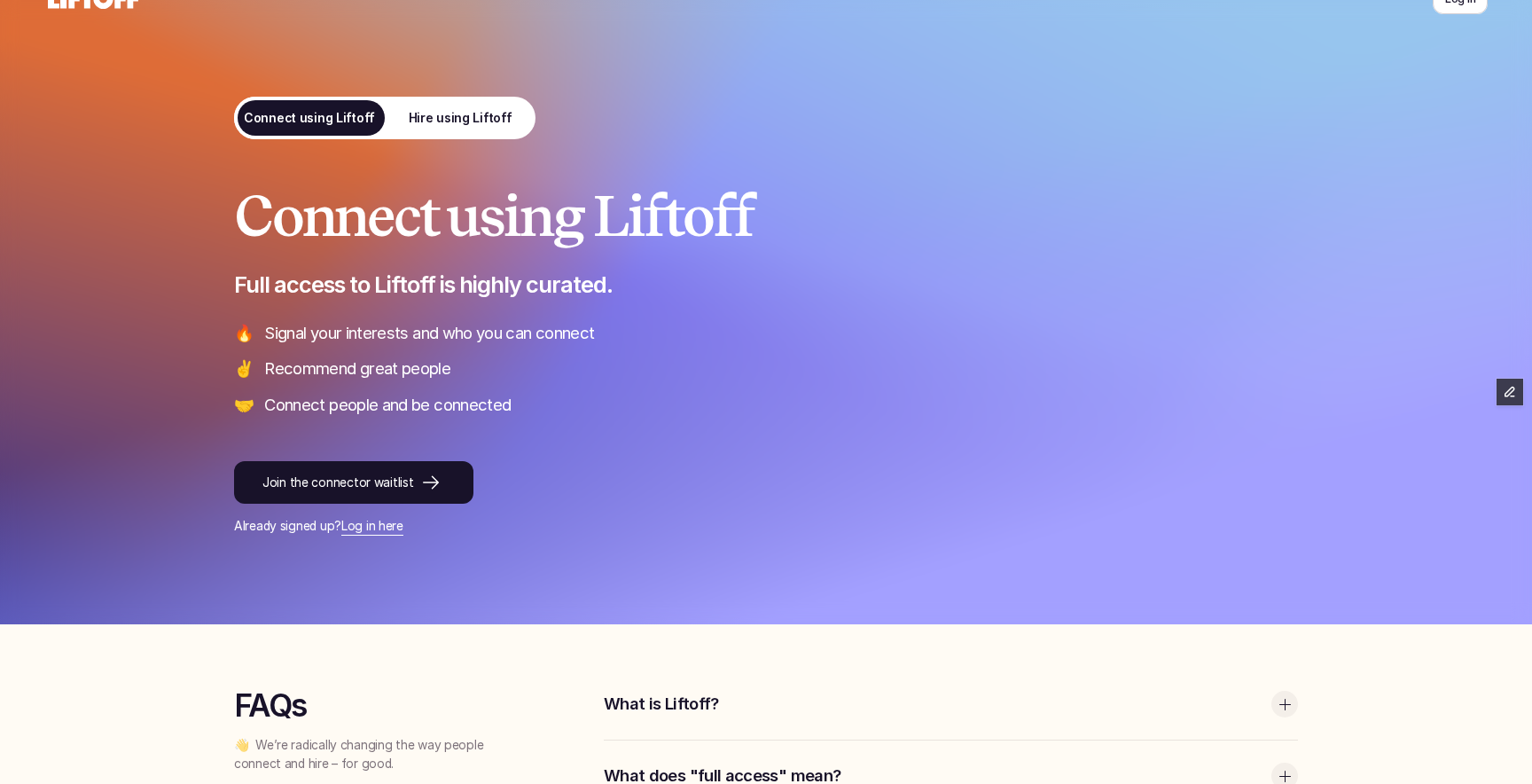
scroll to position [0, 0]
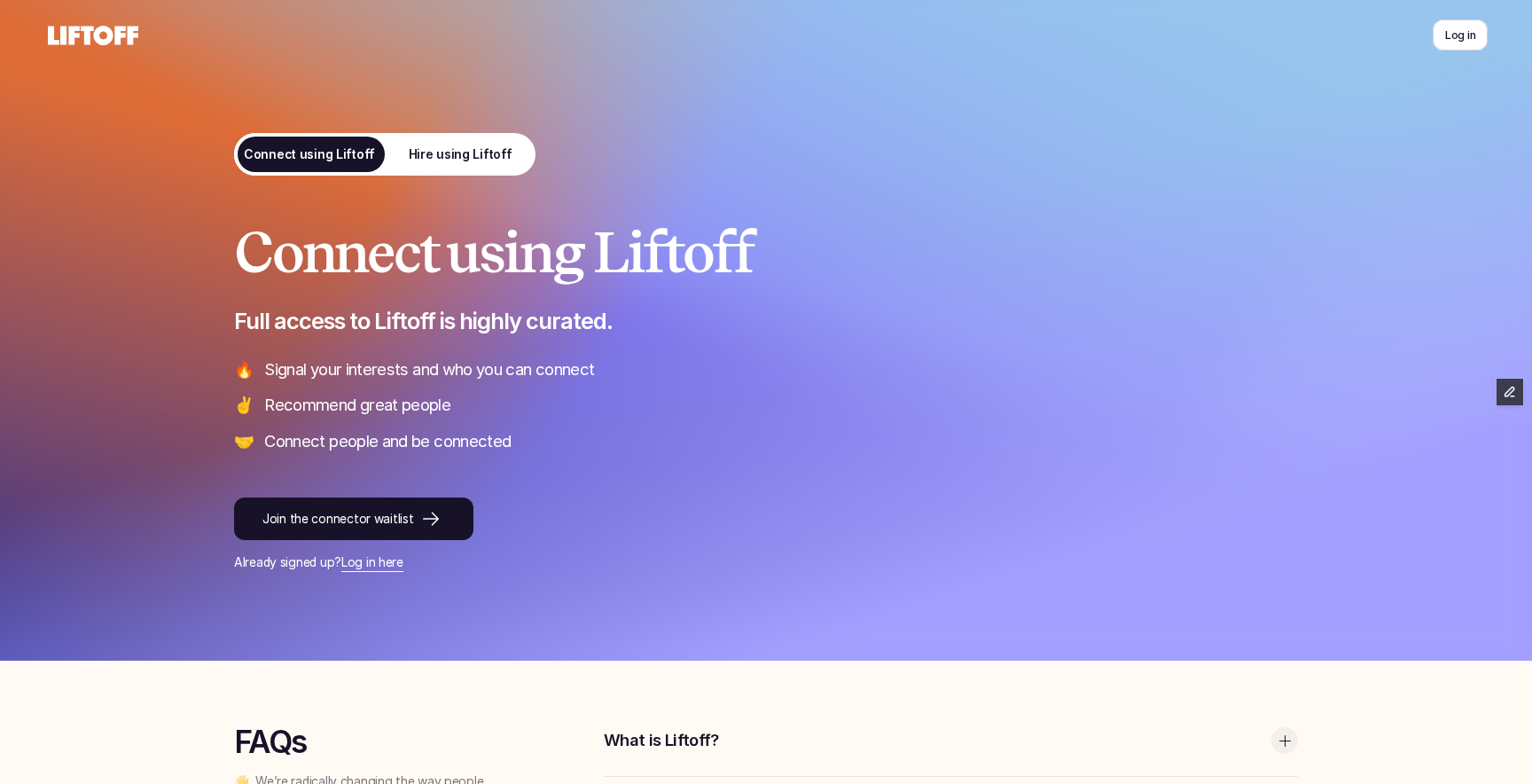
click at [466, 152] on p "Hire using Liftoff" at bounding box center [460, 154] width 103 height 19
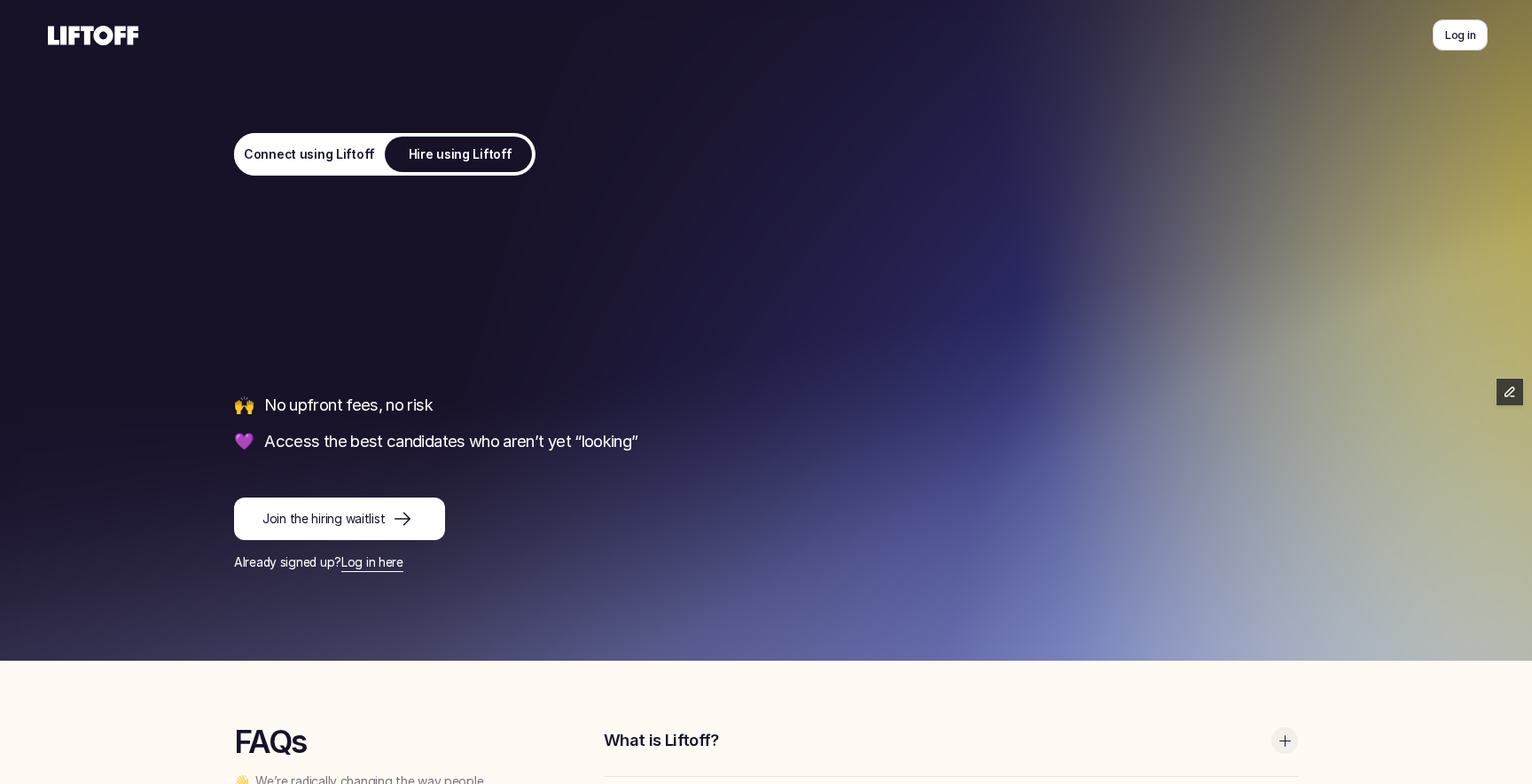
click at [280, 142] on link "Connect using Liftoff" at bounding box center [309, 154] width 151 height 43
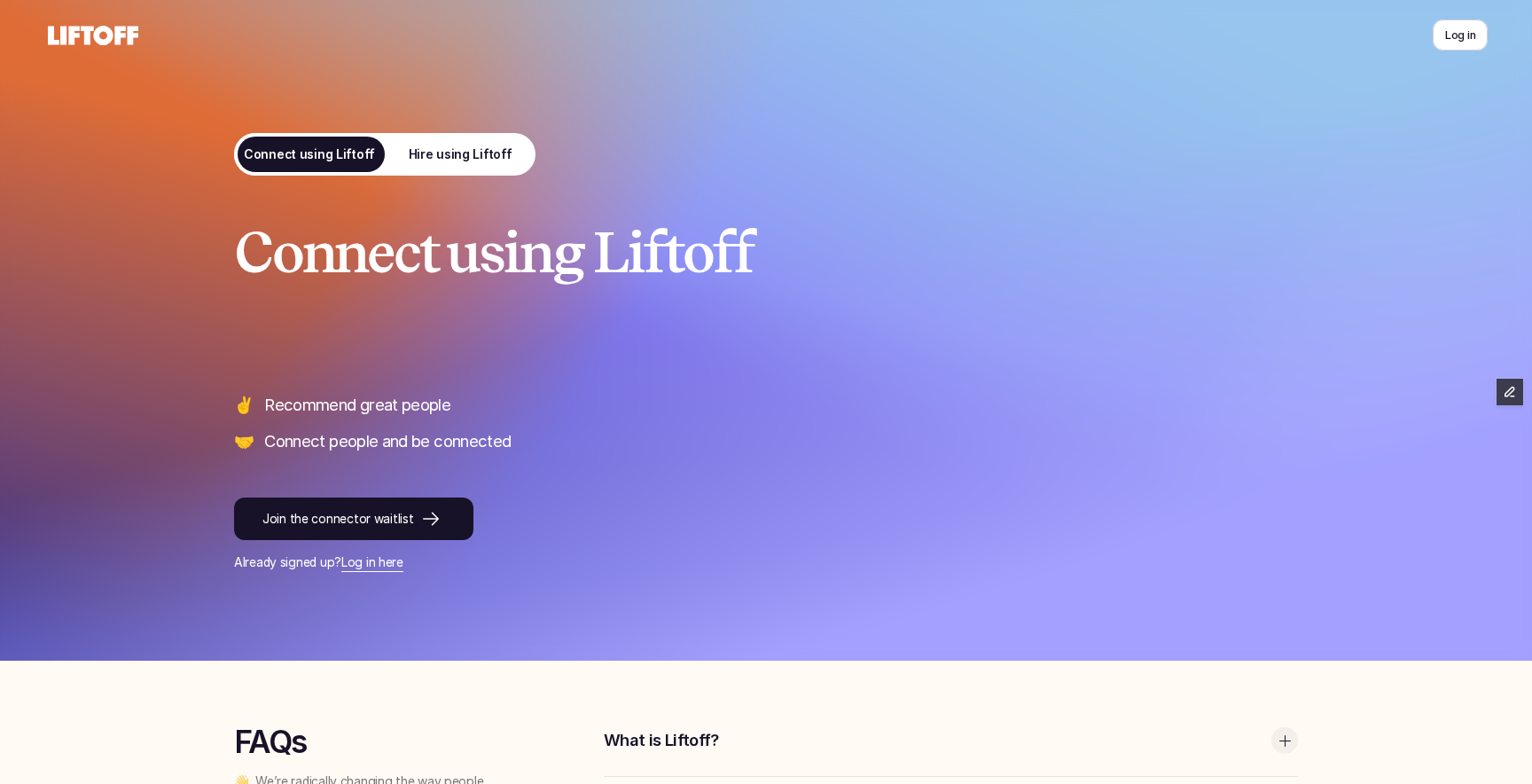
click at [393, 142] on link "Hire using Liftoff" at bounding box center [460, 154] width 151 height 43
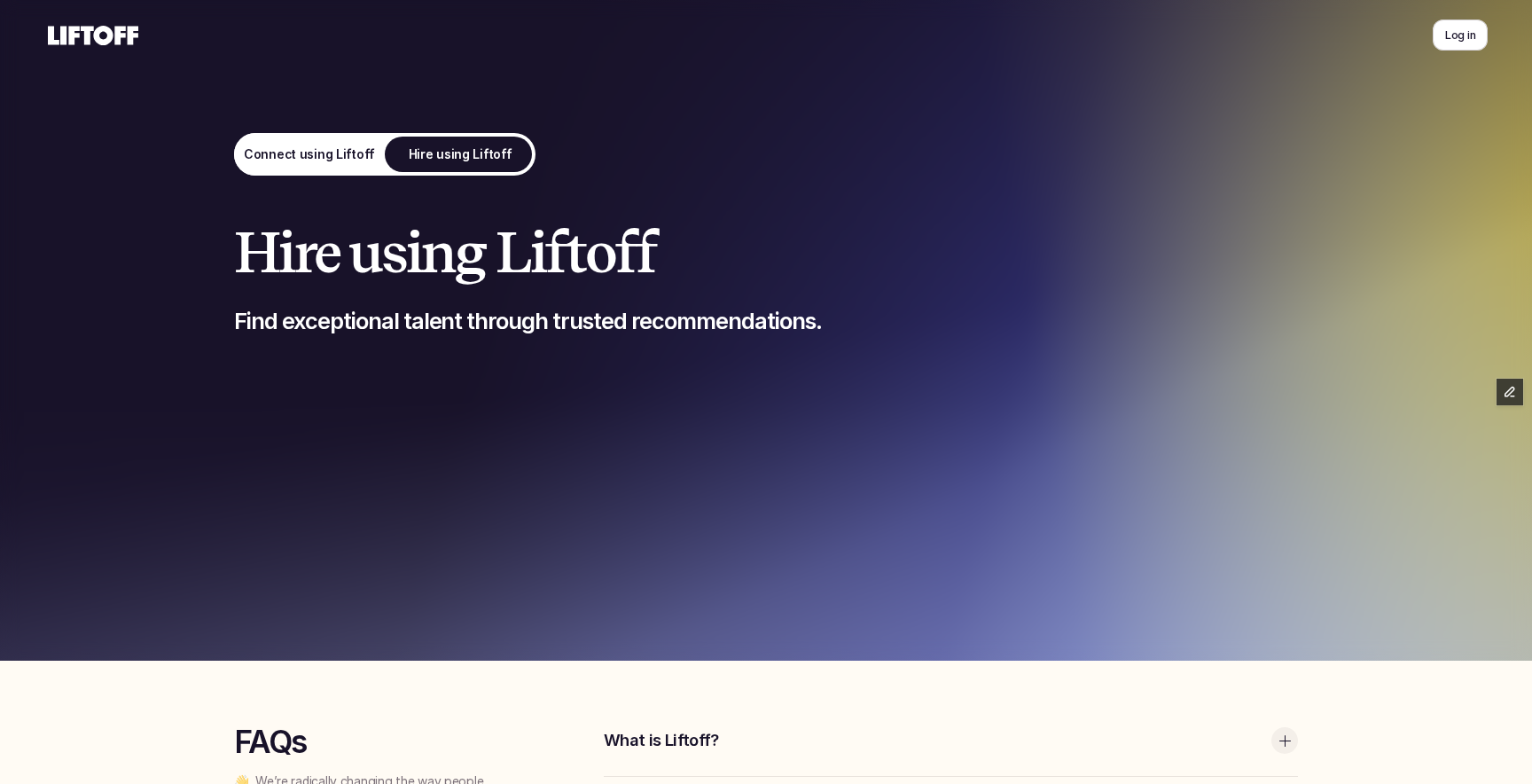
click at [286, 142] on link "Connect using Liftoff" at bounding box center [309, 154] width 151 height 43
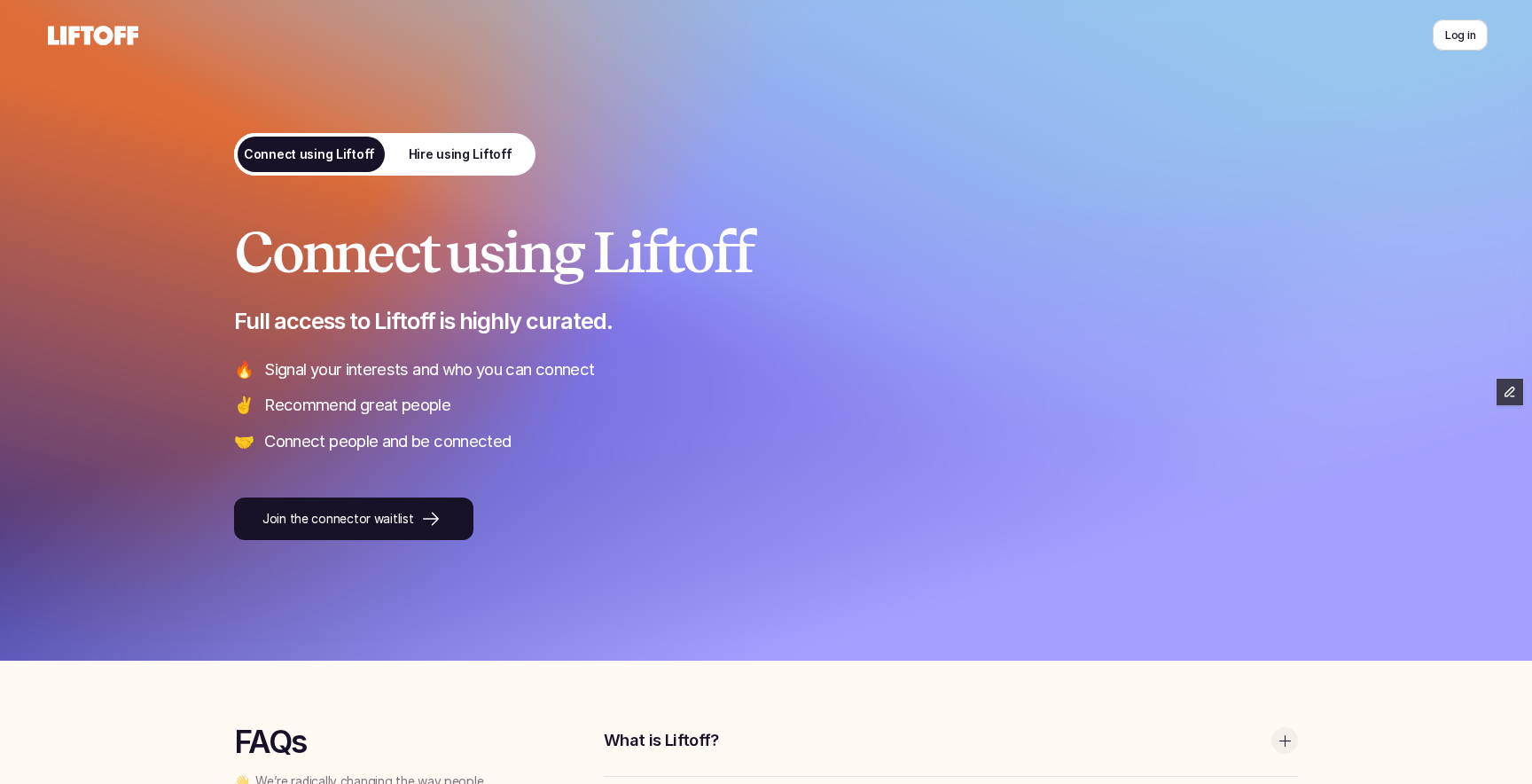
click at [401, 143] on link "Hire using Liftoff" at bounding box center [460, 154] width 151 height 43
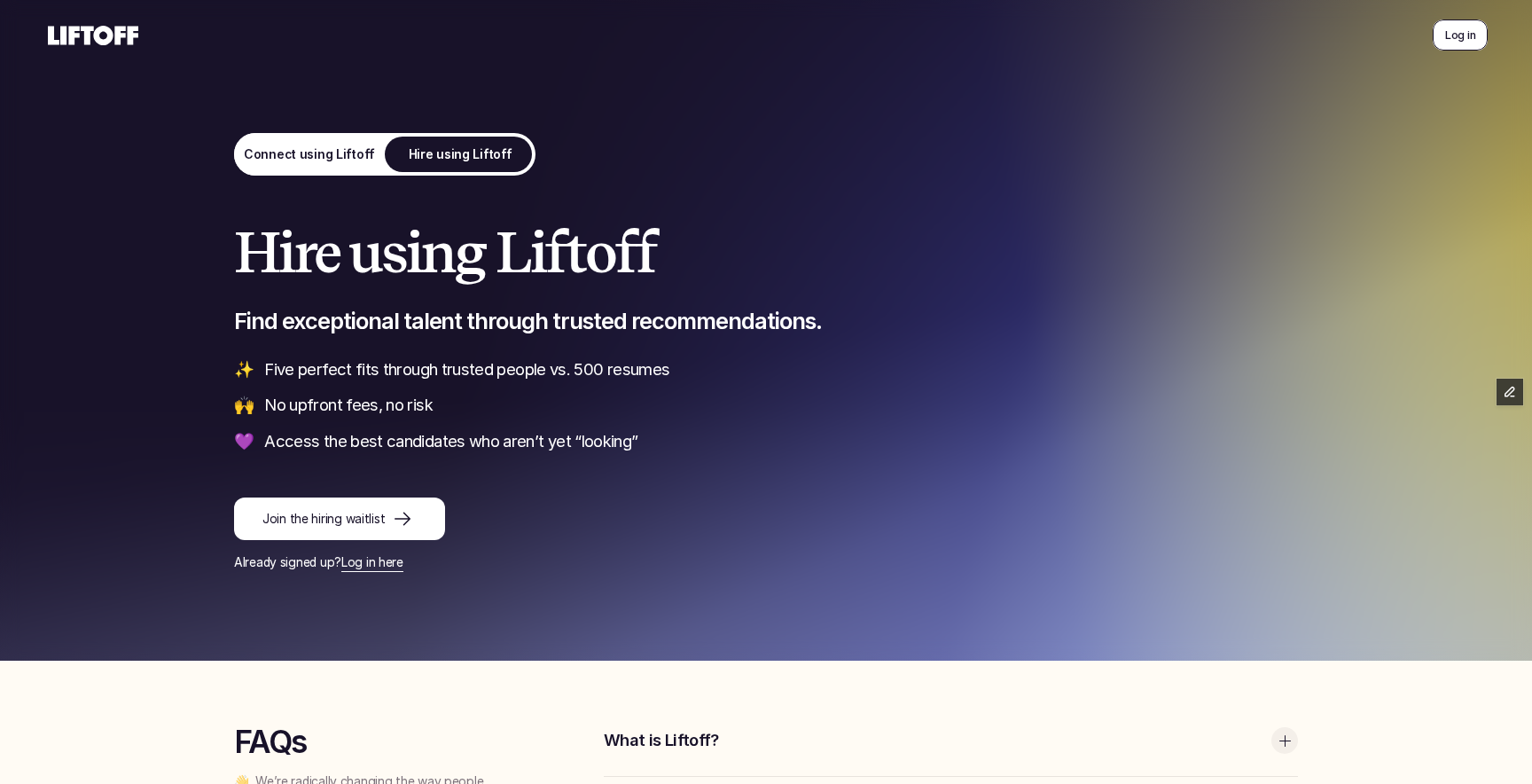
click at [1459, 36] on p "Log in" at bounding box center [1459, 34] width 30 height 17
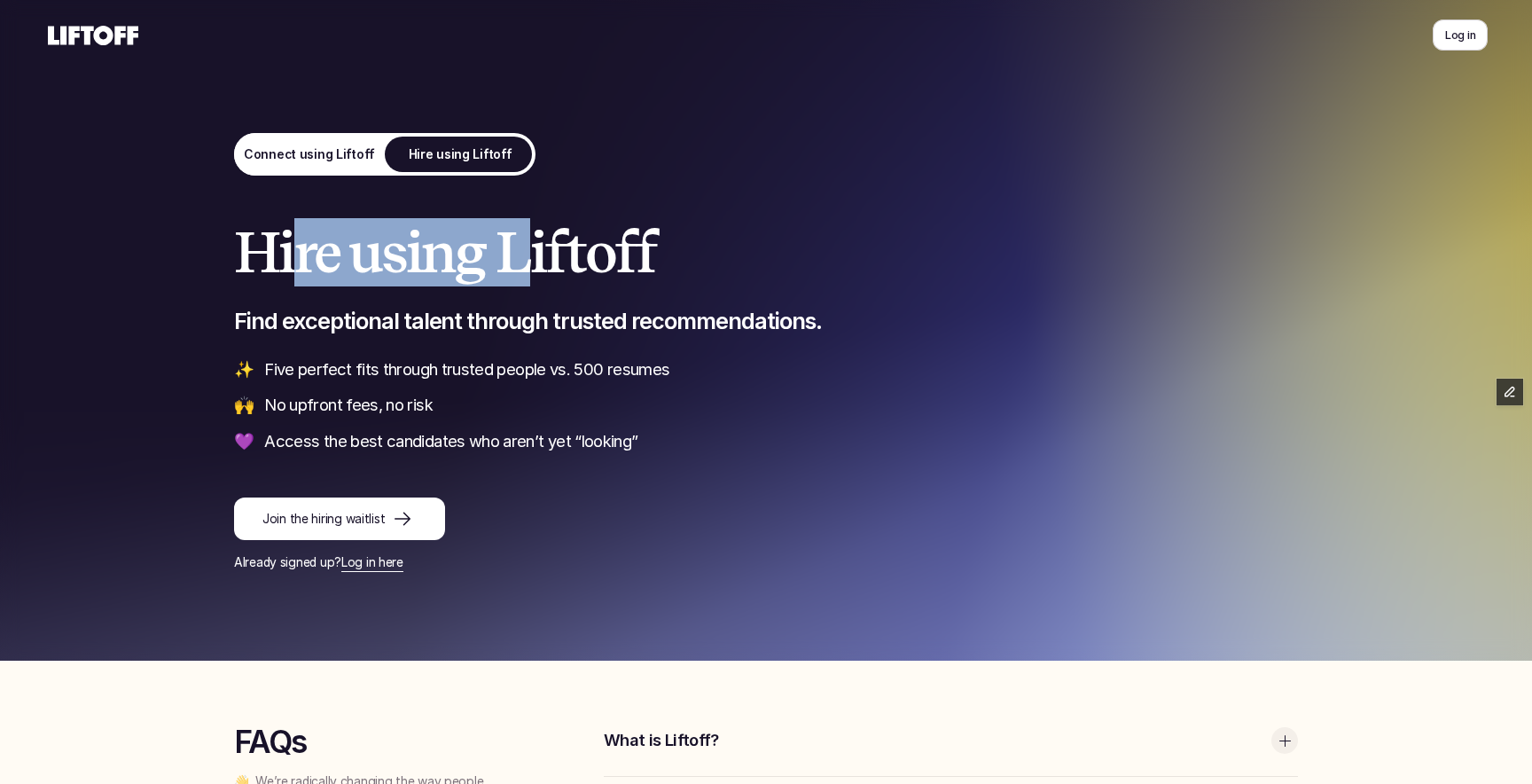
drag, startPoint x: 304, startPoint y: 240, endPoint x: 544, endPoint y: 272, distance: 242.1
click at [542, 270] on h1 "Hire using Liftoff" at bounding box center [766, 252] width 1064 height 62
click at [613, 260] on h1 "Hire using Liftoff" at bounding box center [766, 252] width 1064 height 62
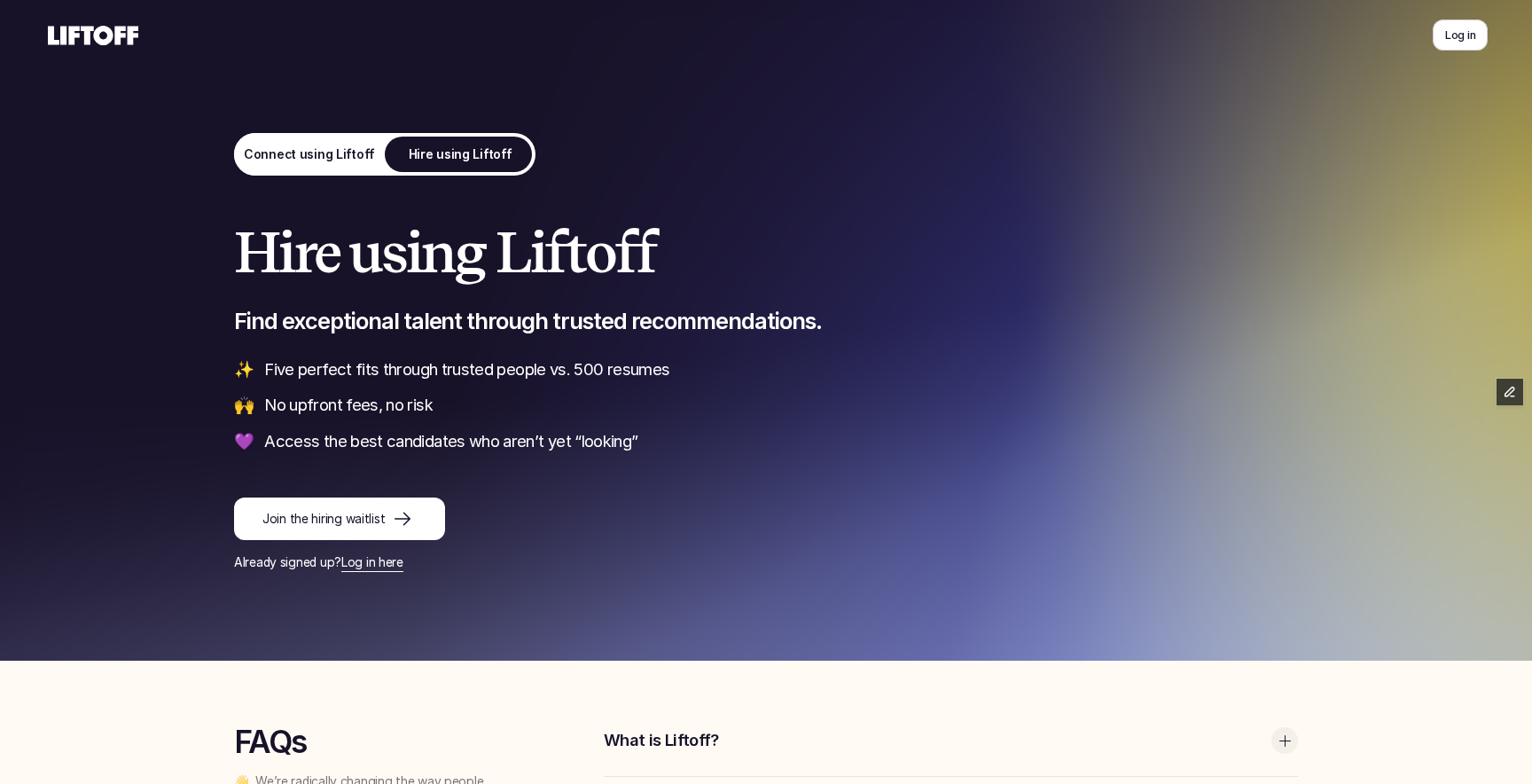
click at [315, 146] on p "Connect using Liftoff" at bounding box center [309, 154] width 132 height 19
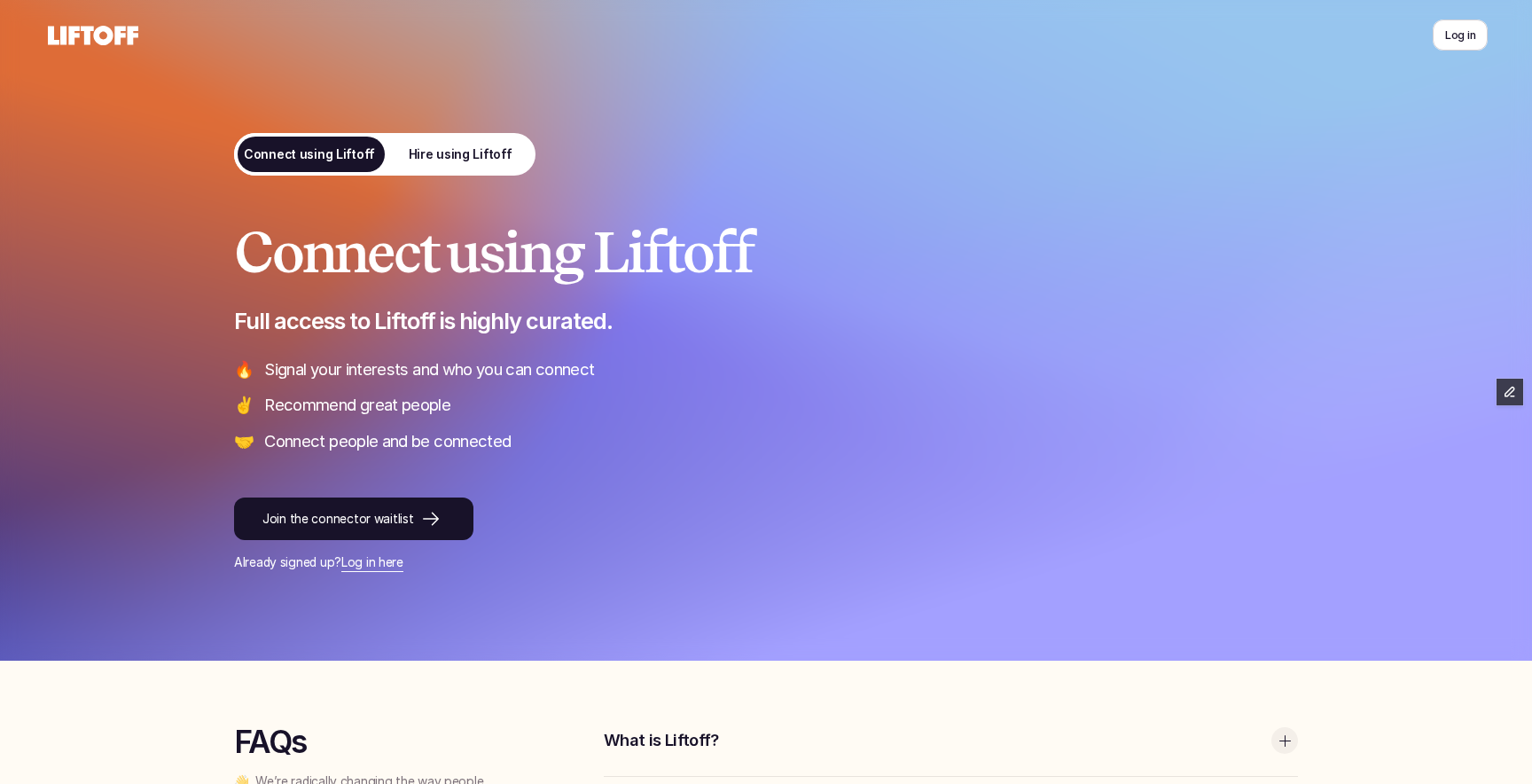
click at [424, 147] on p "Hire using Liftoff" at bounding box center [460, 154] width 103 height 19
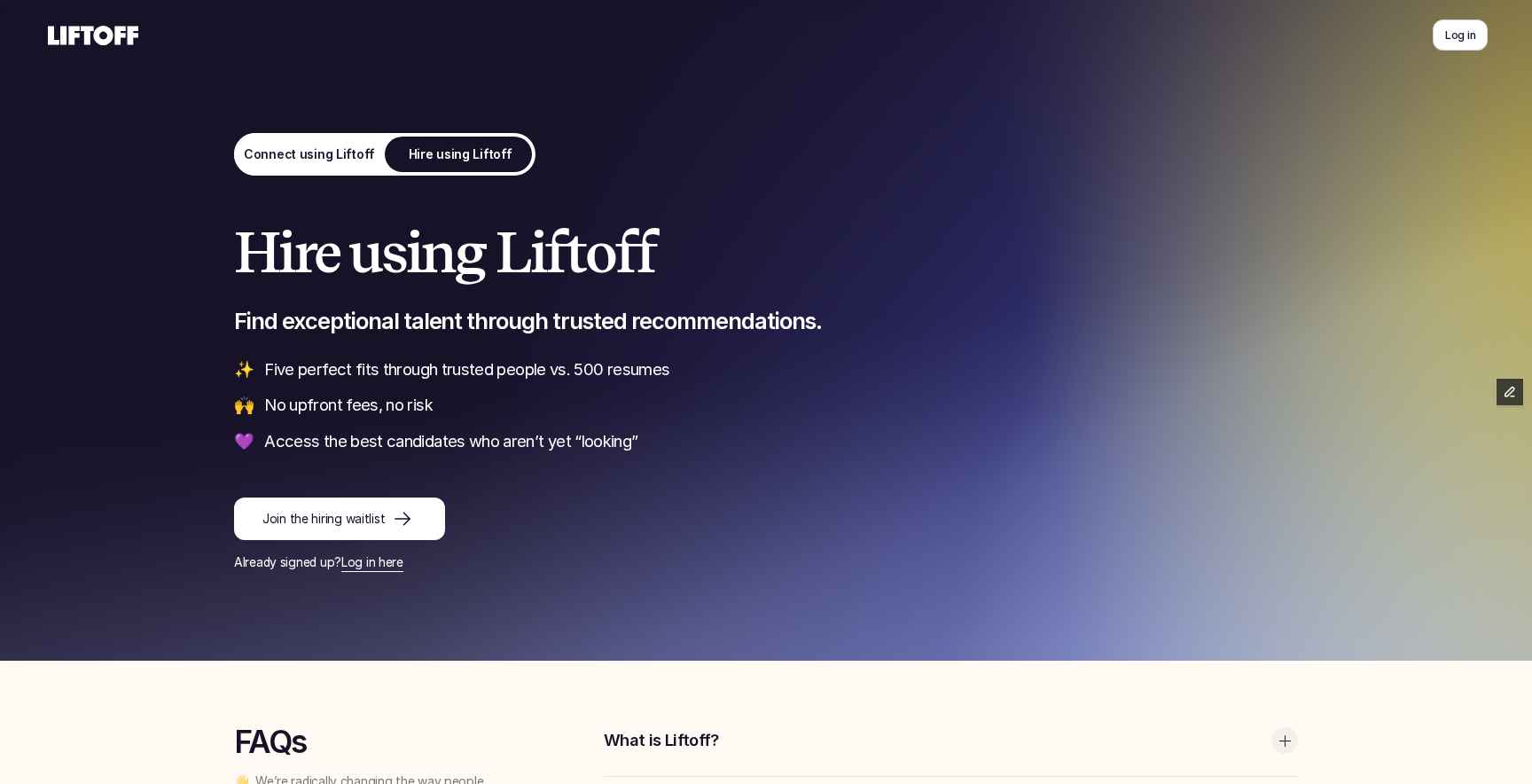
click at [265, 141] on link "Connect using Liftoff" at bounding box center [309, 154] width 151 height 43
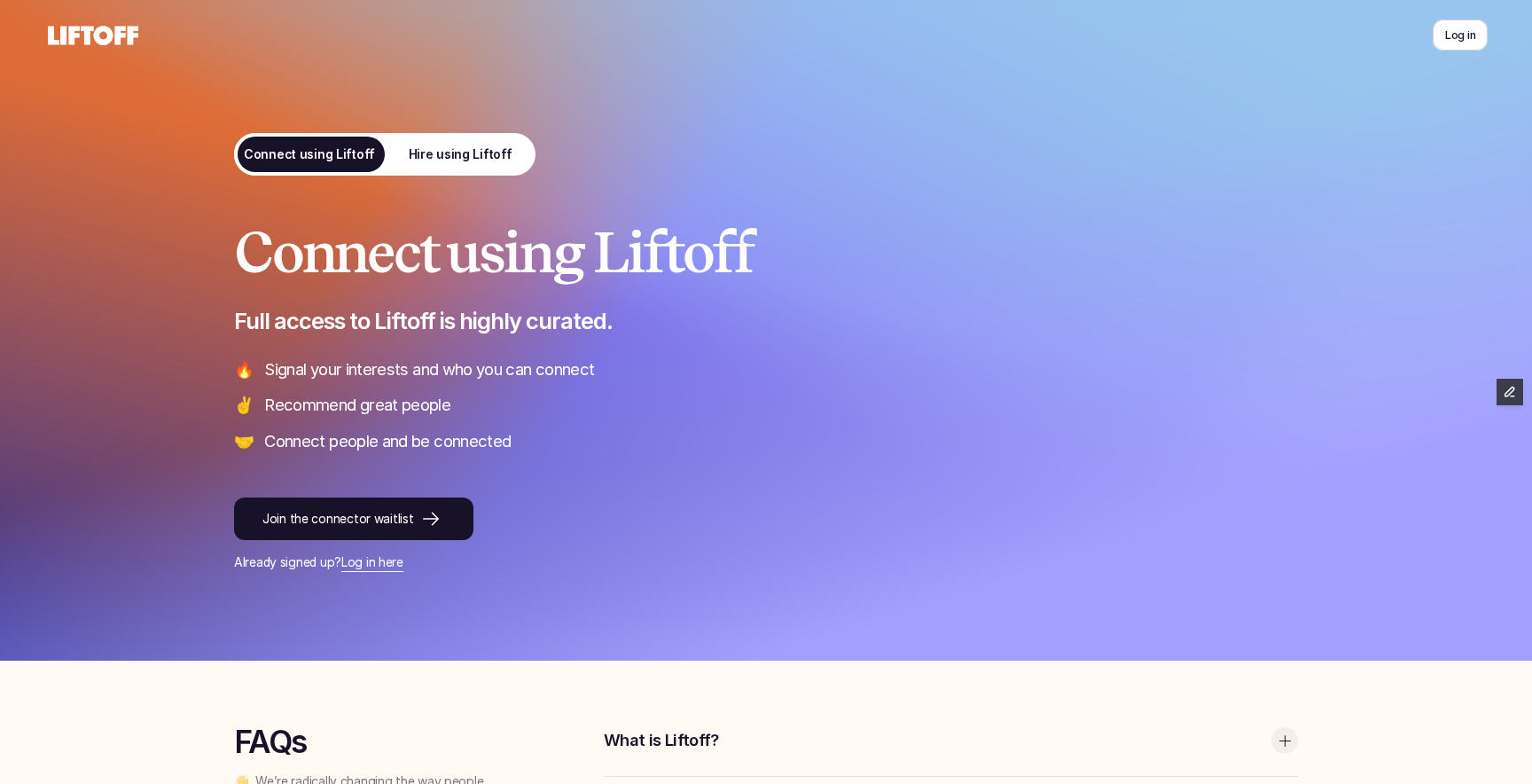
click at [451, 153] on p "Hire using Liftoff" at bounding box center [460, 154] width 103 height 19
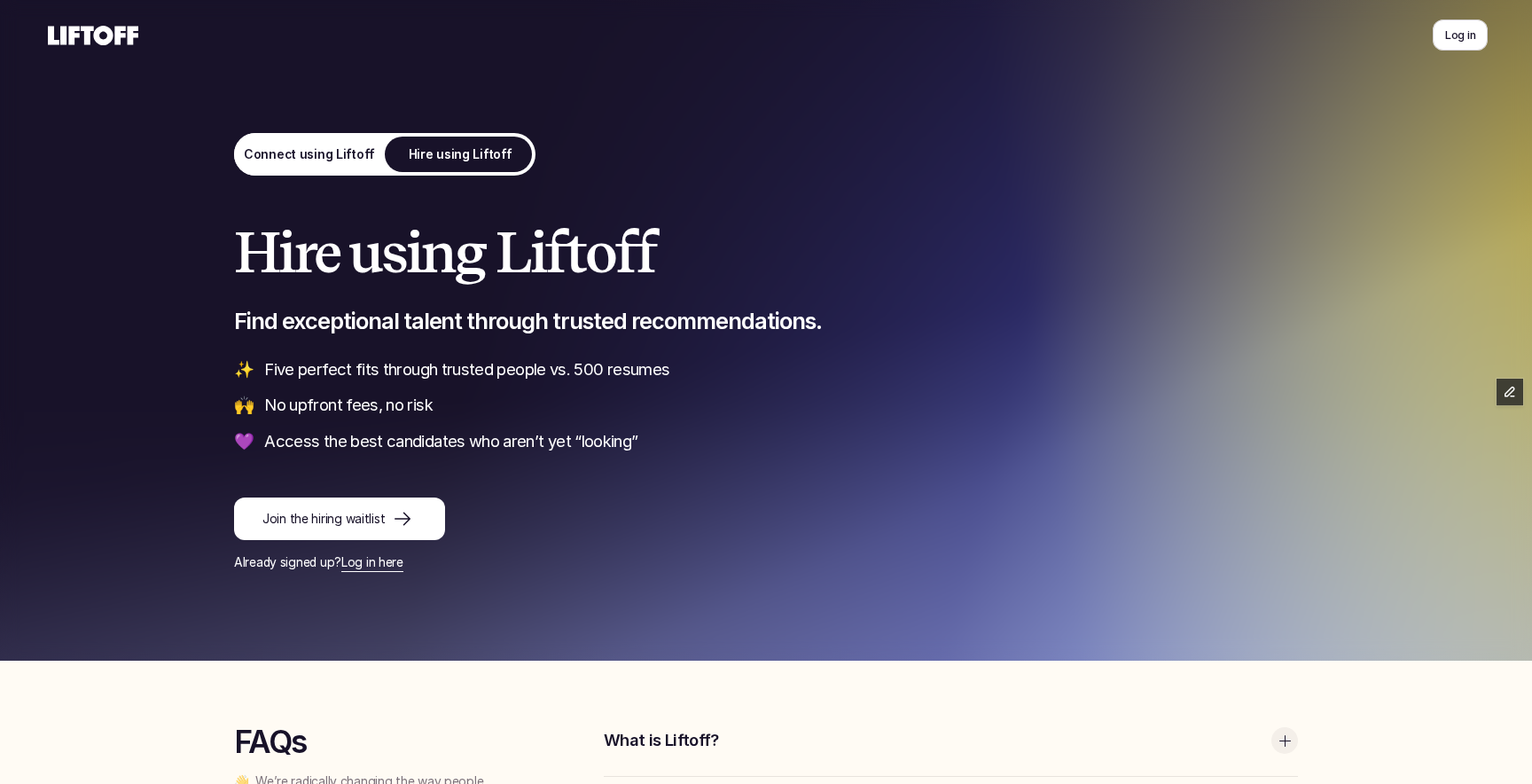
click at [309, 162] on p "Connect using Liftoff" at bounding box center [309, 154] width 132 height 19
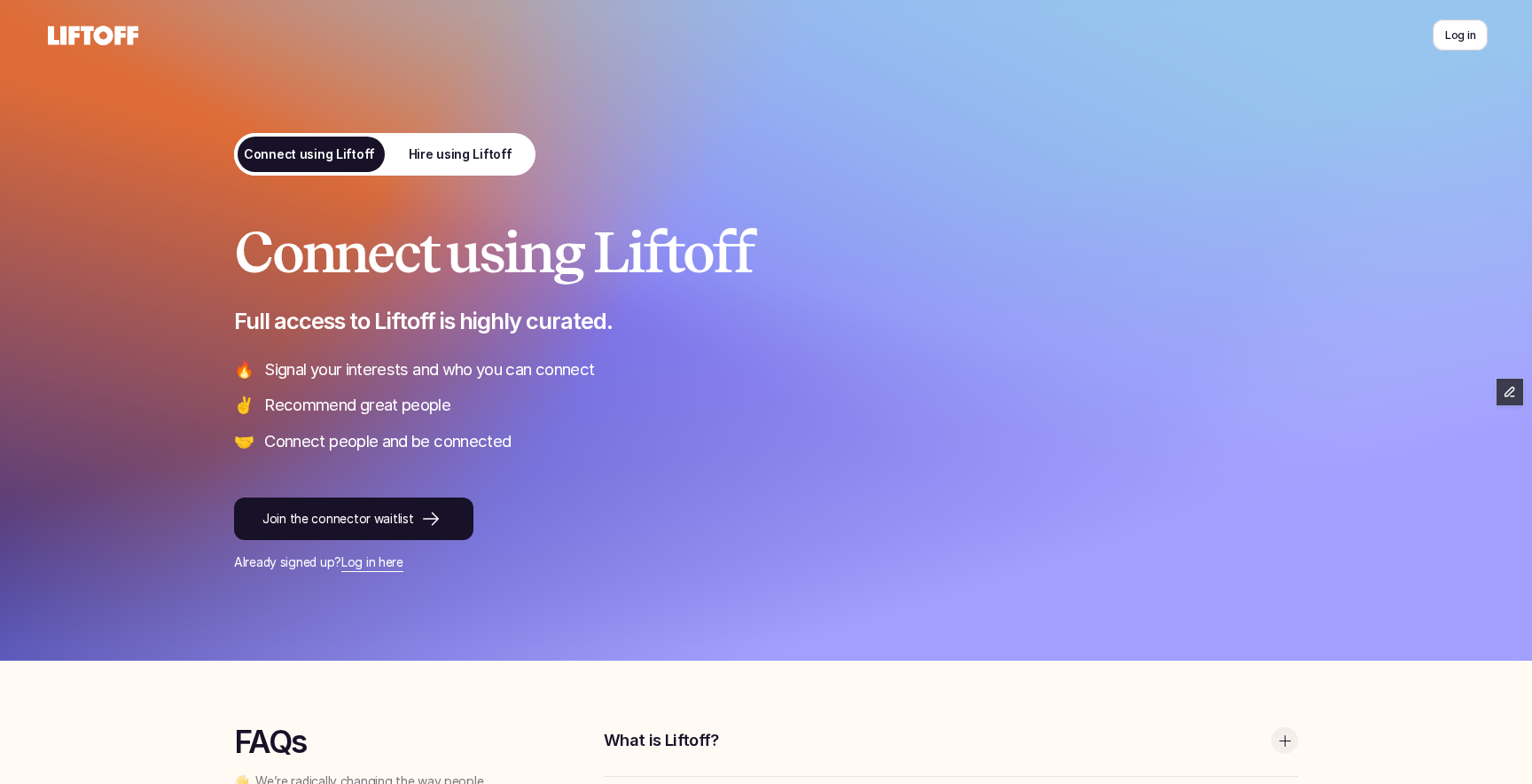
click at [445, 146] on p "Hire using Liftoff" at bounding box center [460, 154] width 103 height 19
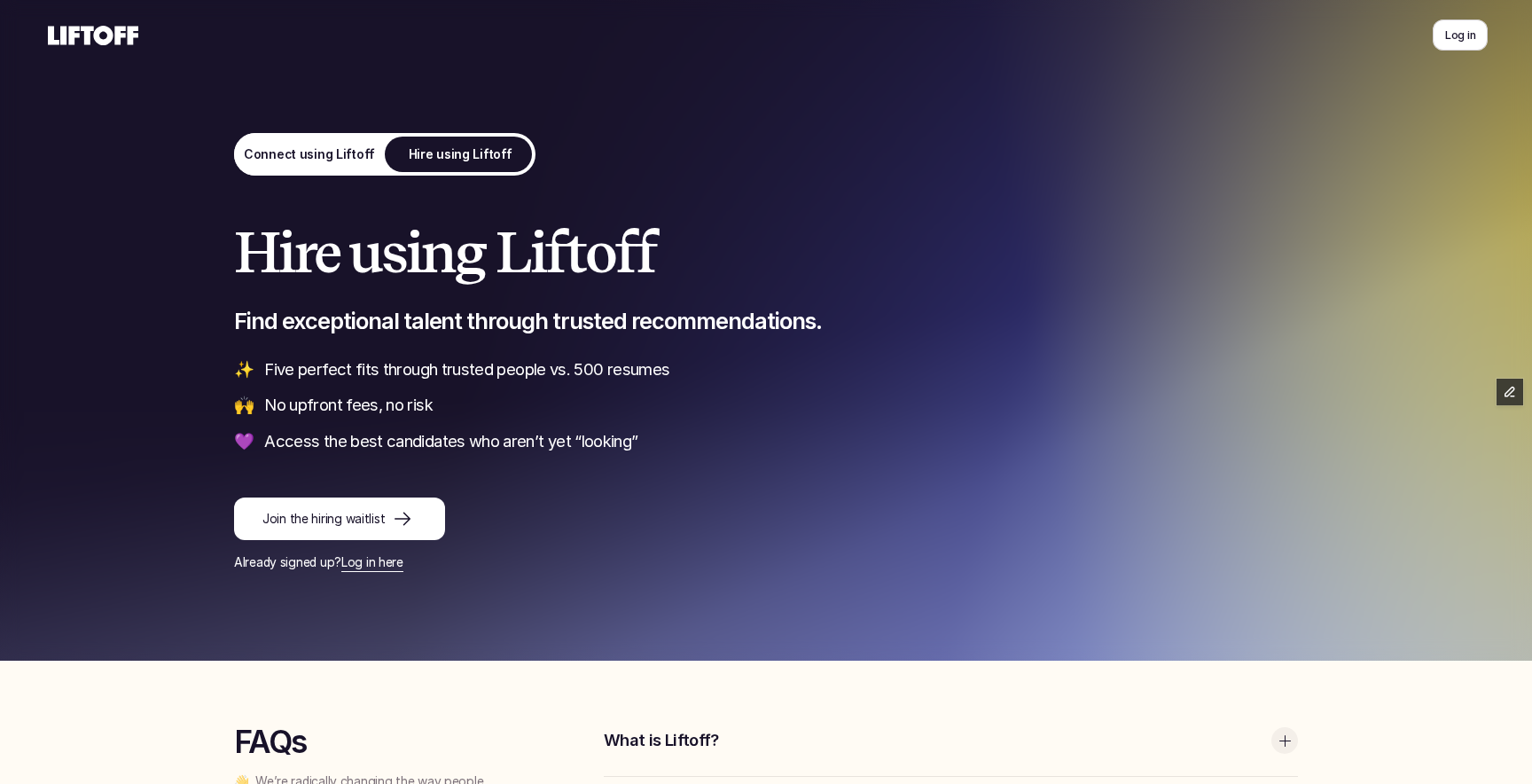
click at [307, 156] on p "Connect using Liftoff" at bounding box center [309, 154] width 132 height 19
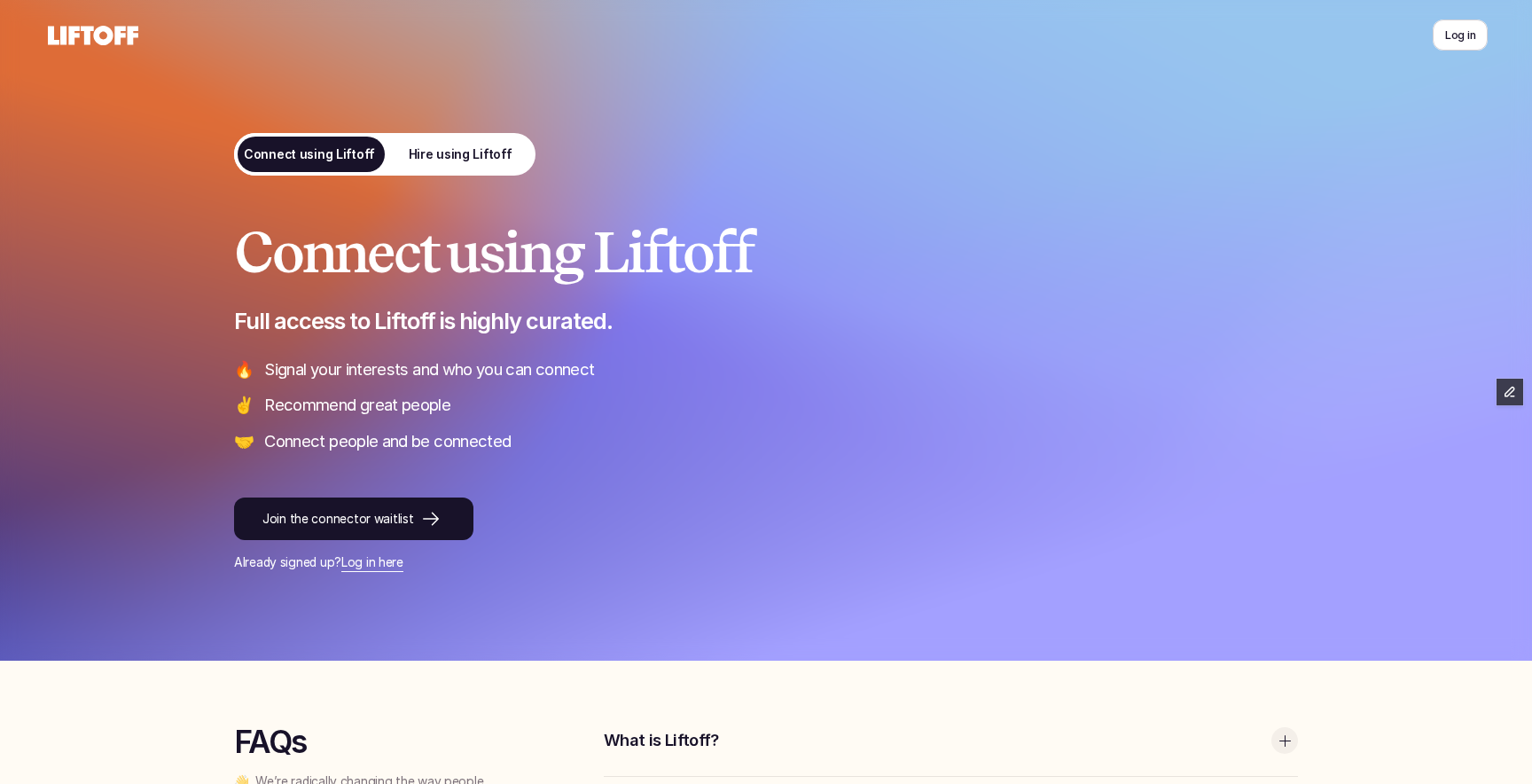
click at [476, 137] on link "Hire using Liftoff" at bounding box center [460, 154] width 151 height 43
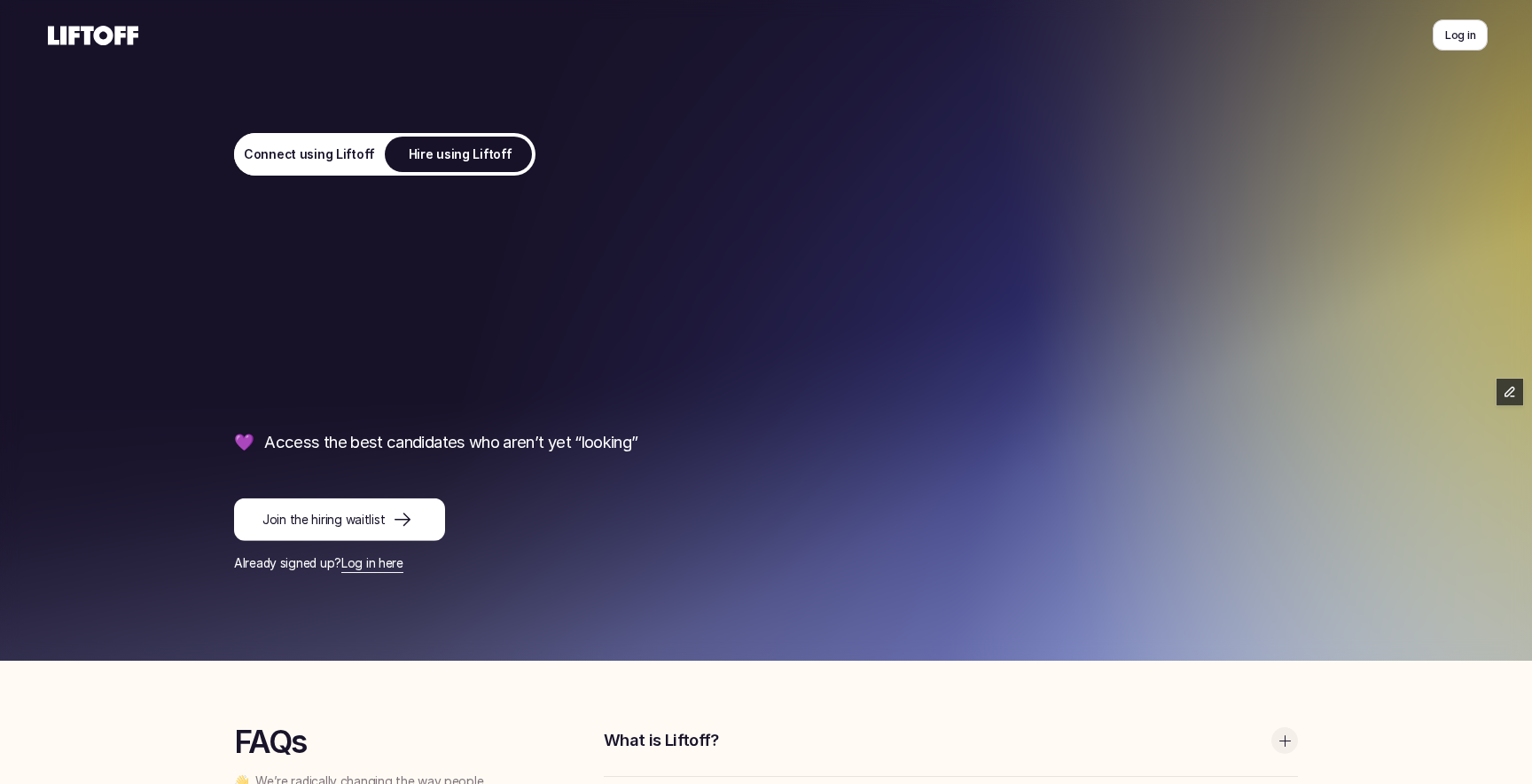
click at [351, 152] on p "Connect using Liftoff" at bounding box center [309, 154] width 132 height 19
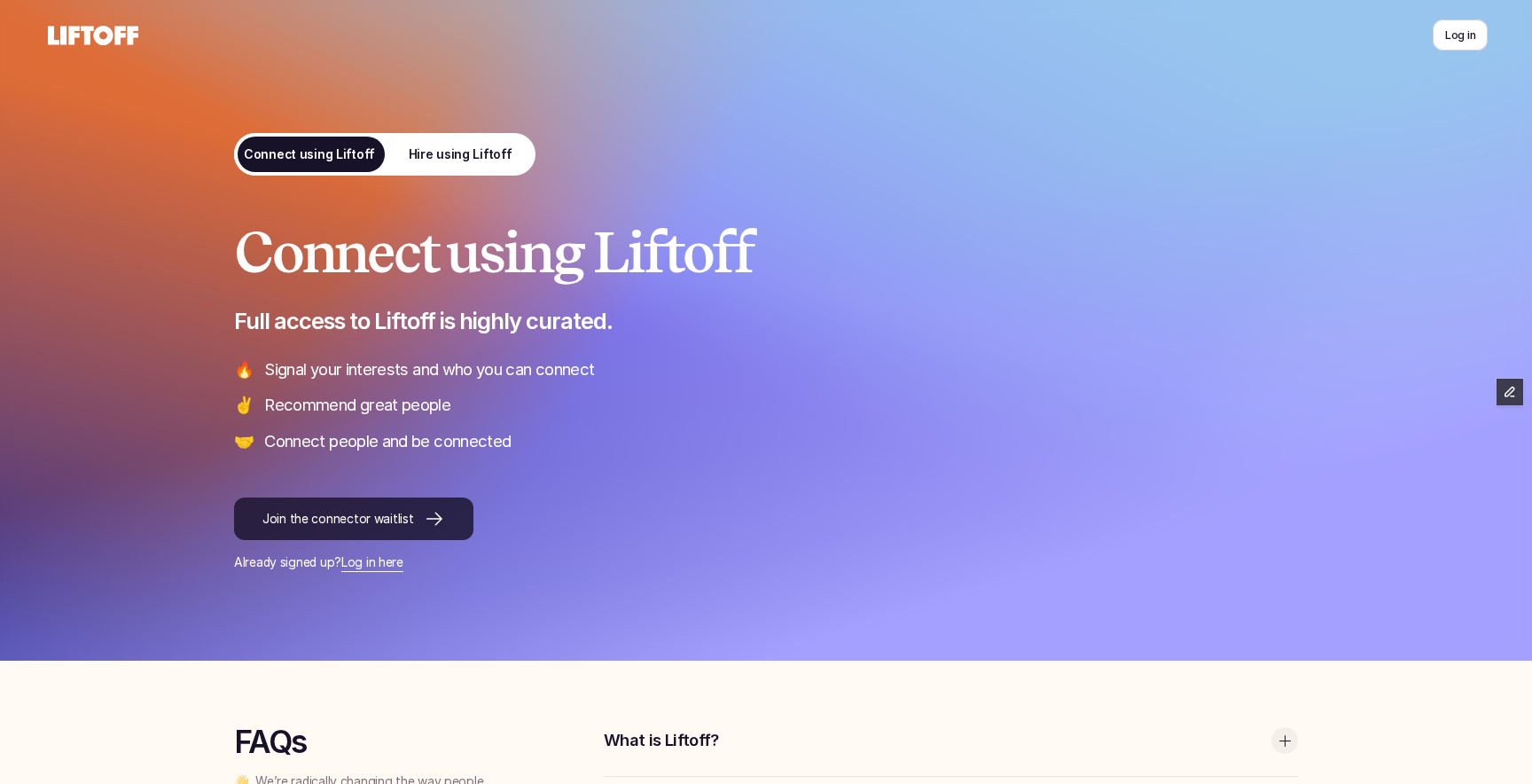
click at [329, 506] on link "Join the connector waitlist" at bounding box center [354, 518] width 240 height 43
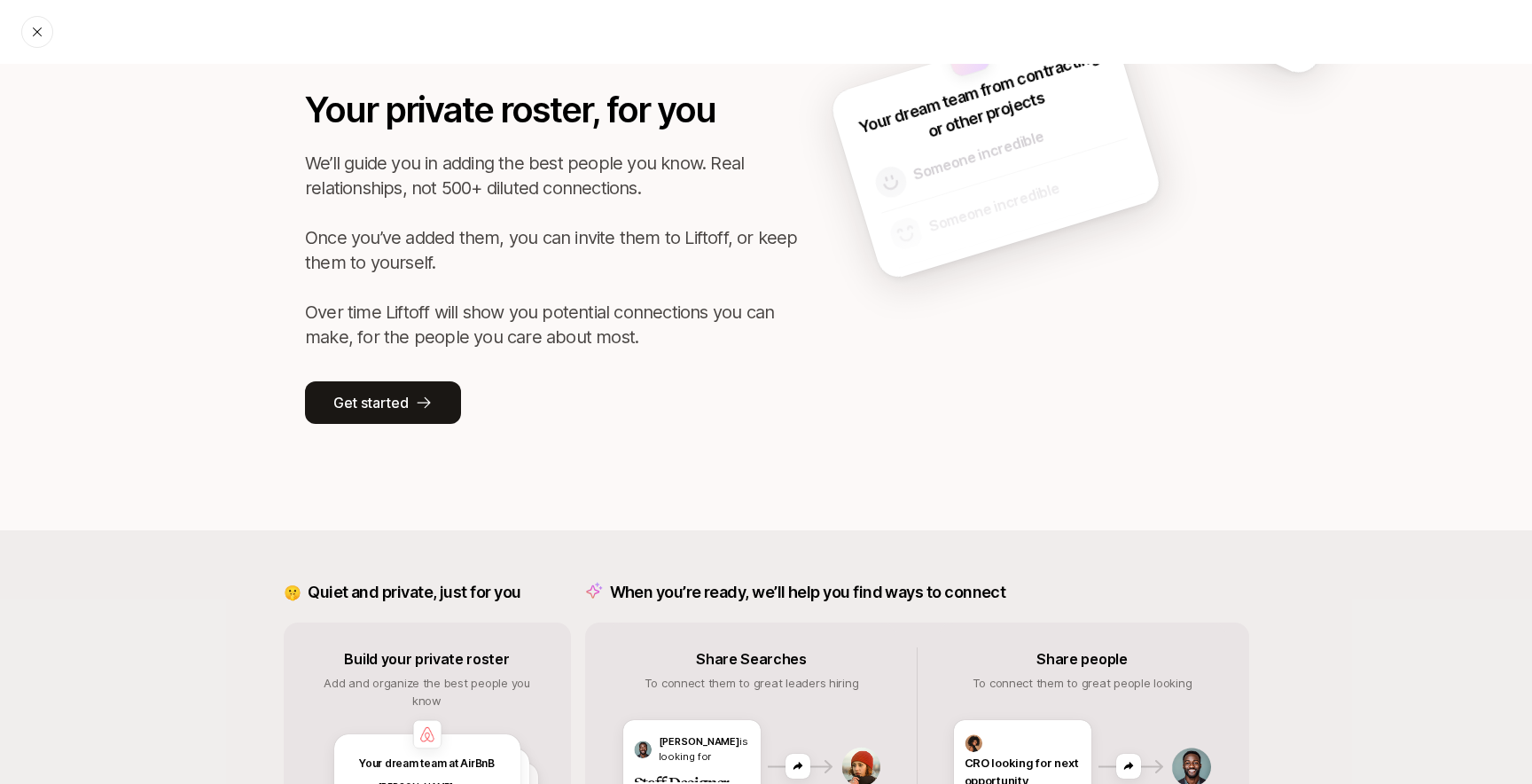
scroll to position [212, 0]
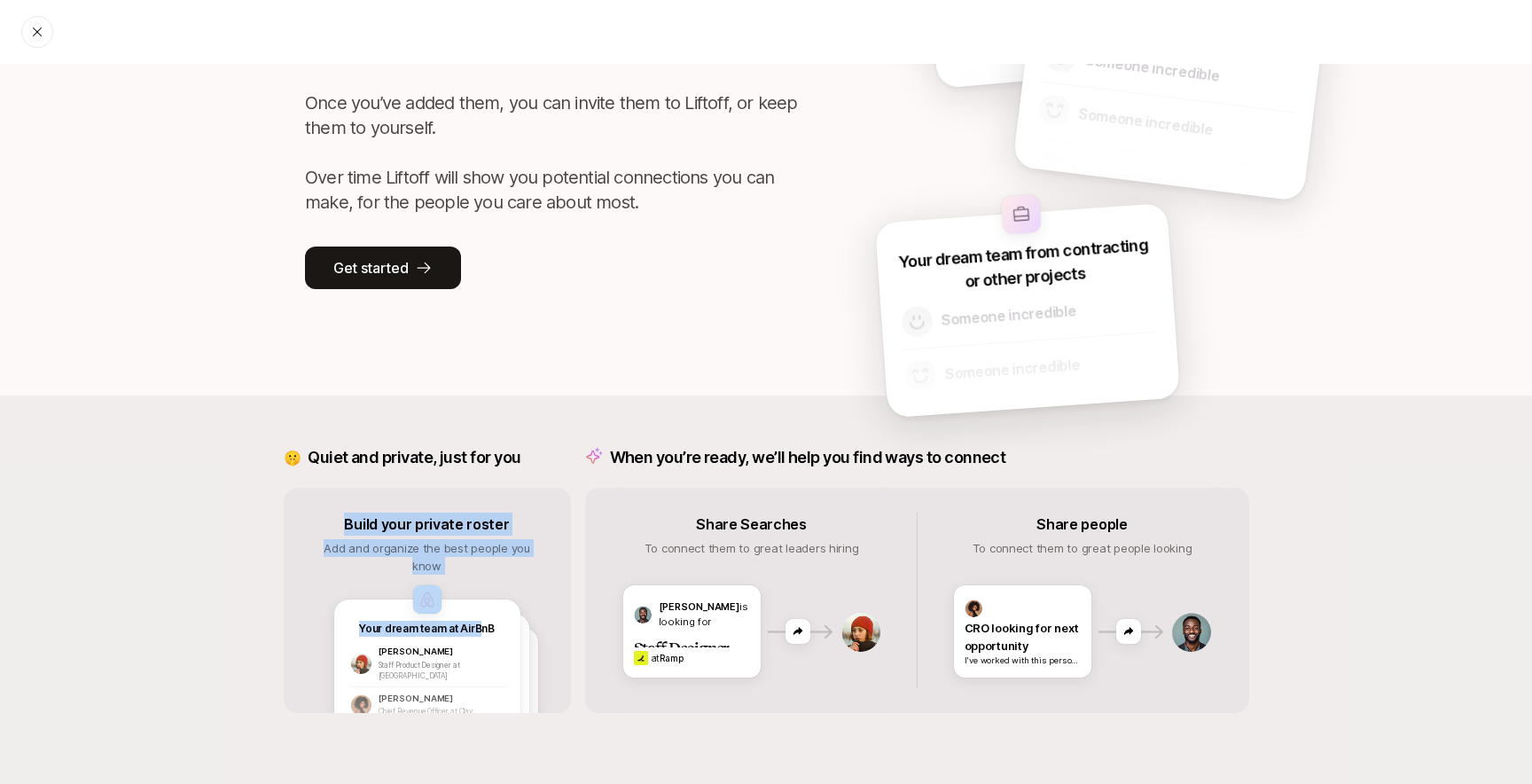
drag, startPoint x: 477, startPoint y: 618, endPoint x: 391, endPoint y: 505, distance: 142.0
click at [391, 505] on div "Build your private roster Add and organize the best people you know Your dream …" at bounding box center [427, 600] width 288 height 225
click at [550, 582] on div "Build your private roster Add and organize the best people you know Your dream …" at bounding box center [427, 600] width 288 height 225
